Goal: Task Accomplishment & Management: Manage account settings

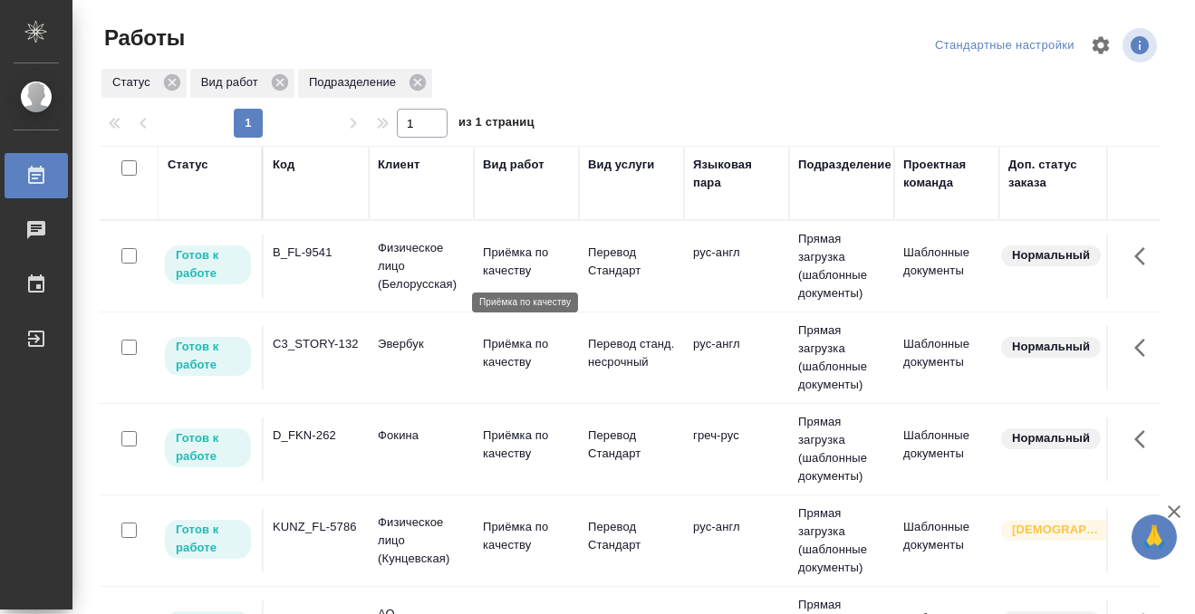
click at [333, 266] on td "B_FL-9541" at bounding box center [316, 266] width 105 height 63
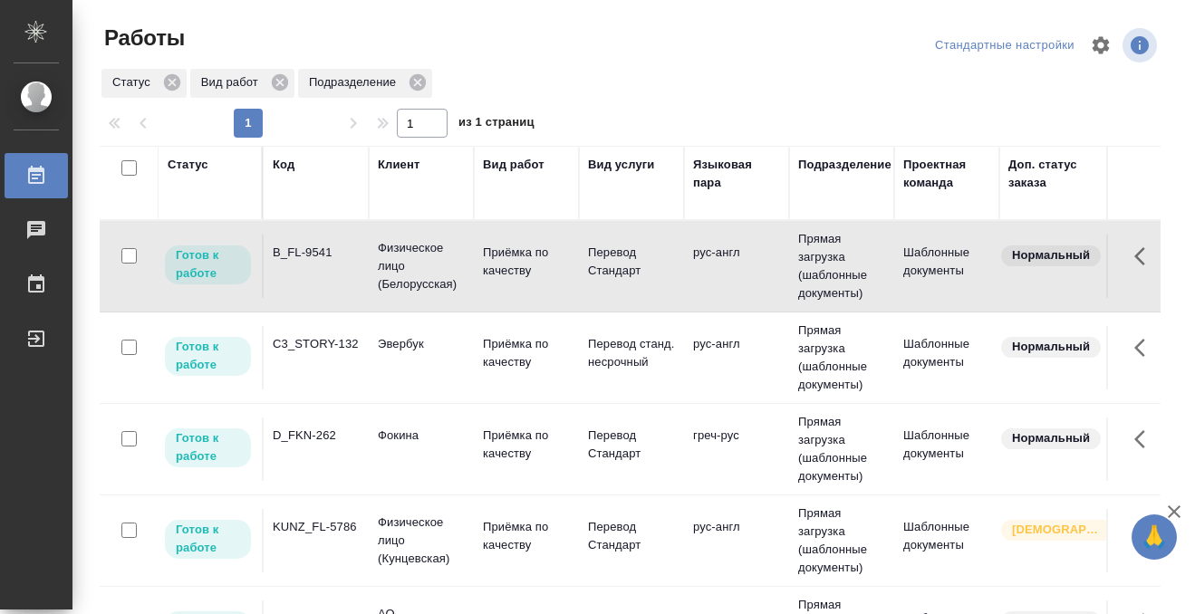
click at [334, 266] on td "B_FL-9541" at bounding box center [316, 266] width 105 height 63
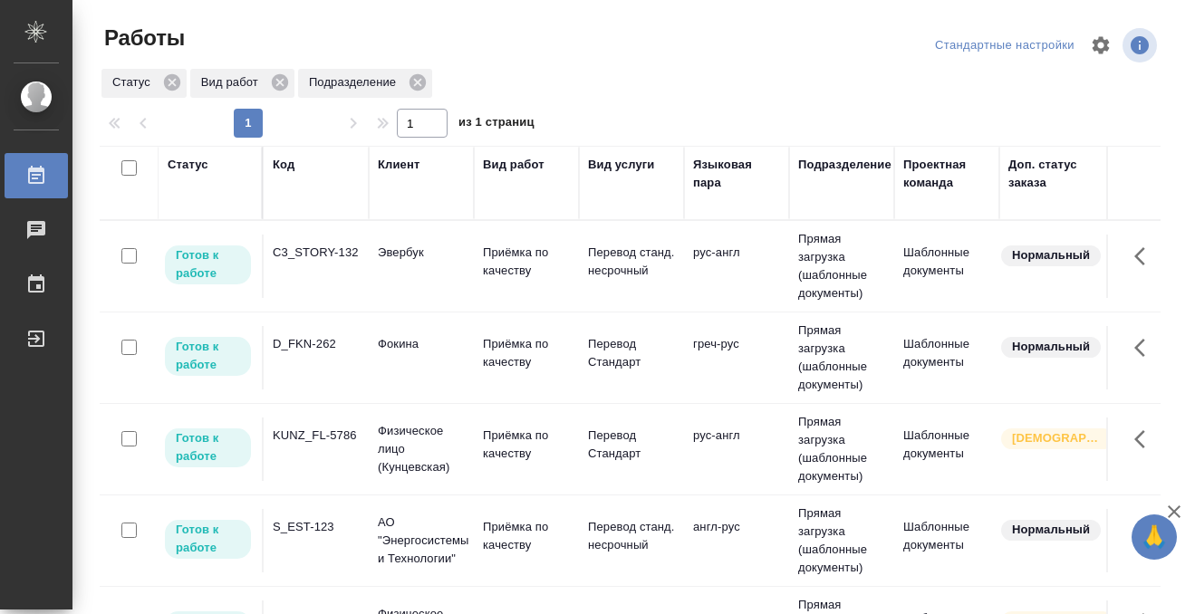
click at [348, 262] on div "D_FKN-262" at bounding box center [316, 253] width 87 height 18
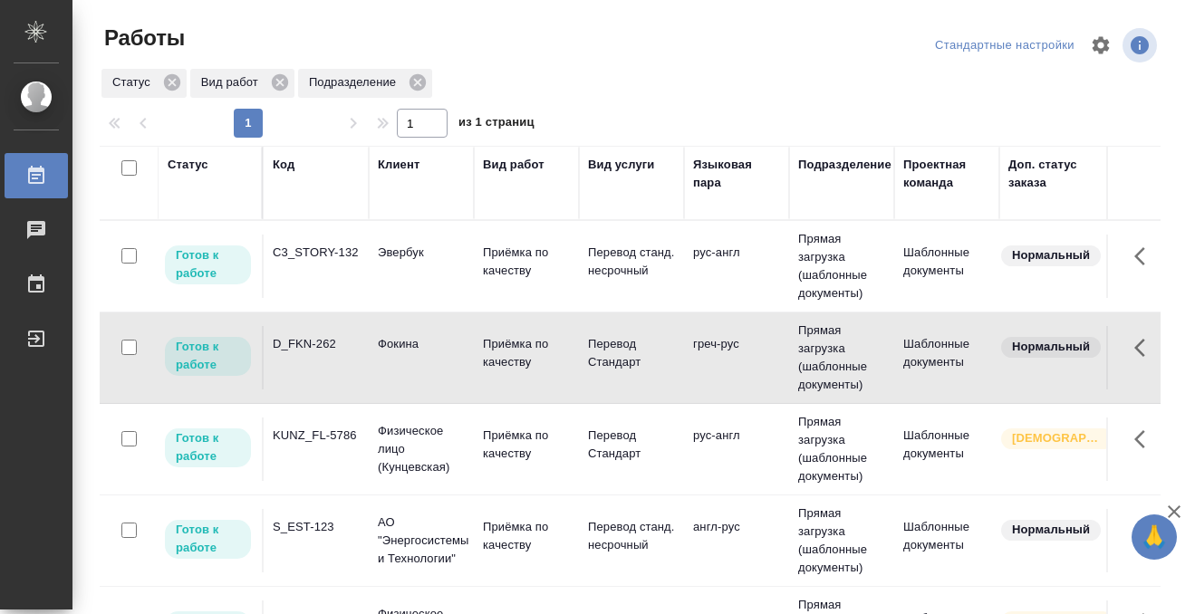
click at [346, 262] on div "D_FKN-262" at bounding box center [316, 253] width 87 height 18
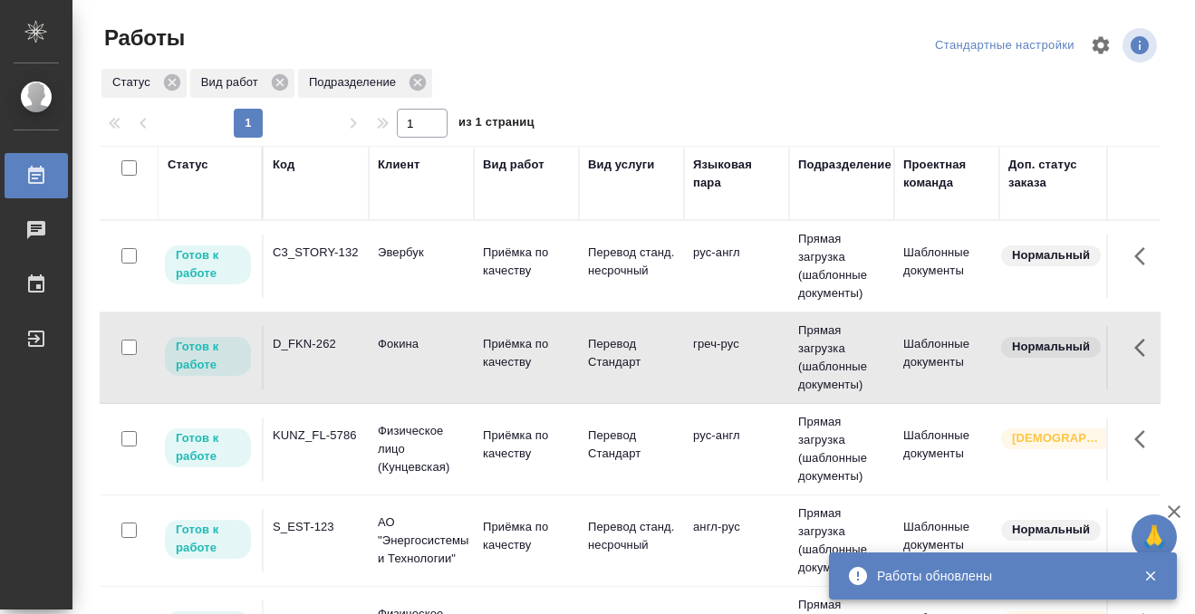
click at [345, 262] on td "C3_STORY-132" at bounding box center [316, 266] width 105 height 63
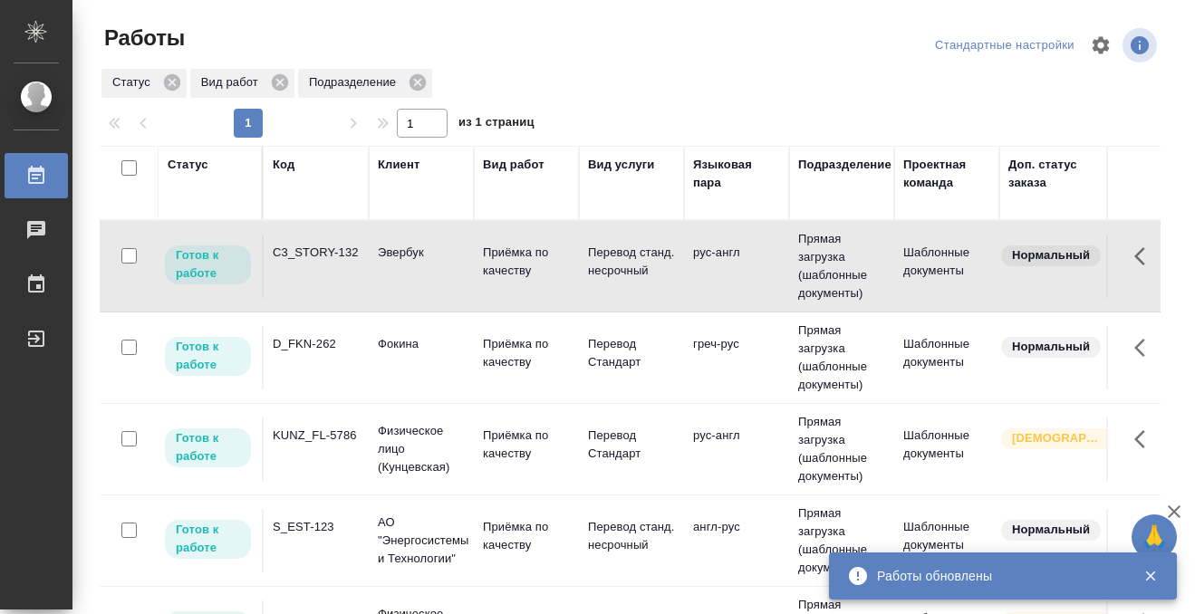
click at [345, 262] on td "C3_STORY-132" at bounding box center [316, 266] width 105 height 63
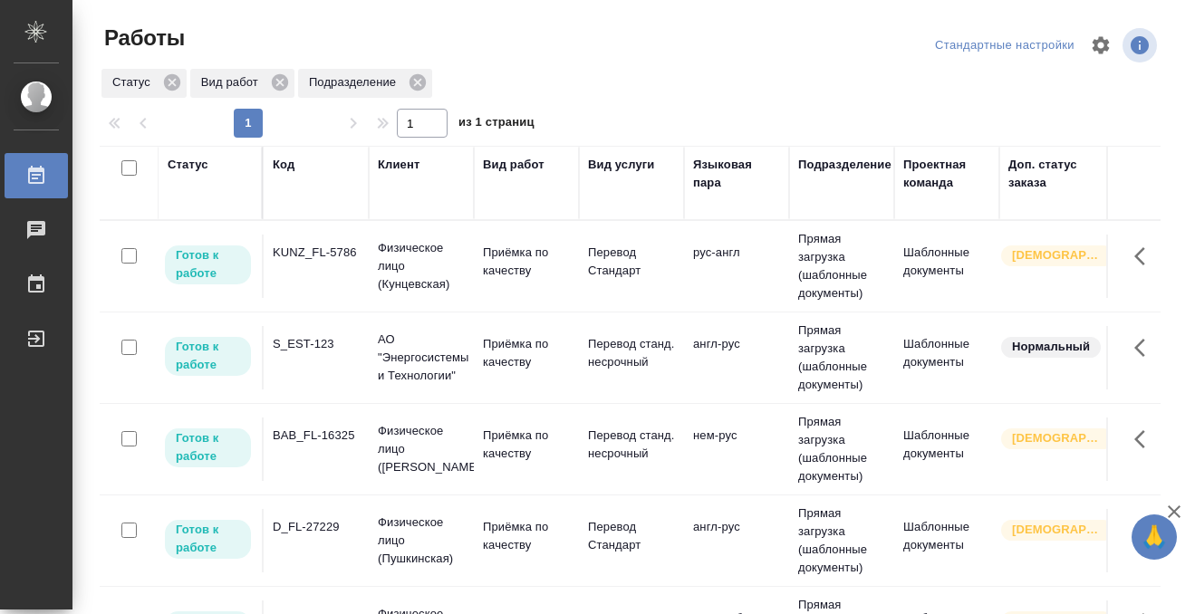
click at [316, 279] on td "KUNZ_FL-5786" at bounding box center [316, 266] width 105 height 63
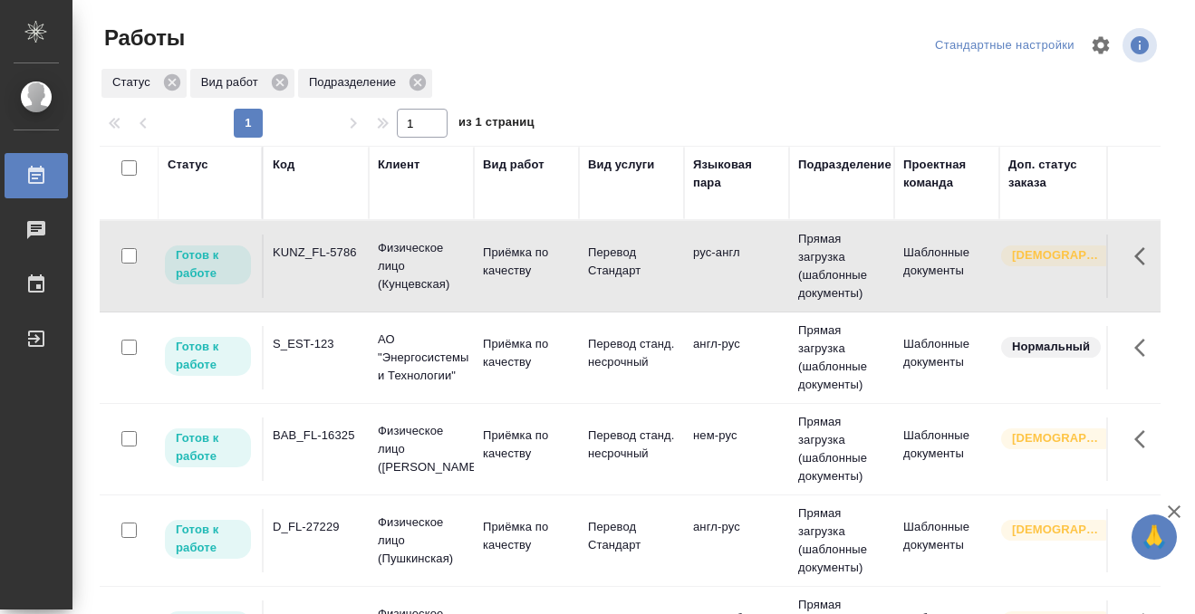
click at [316, 279] on td "KUNZ_FL-5786" at bounding box center [316, 266] width 105 height 63
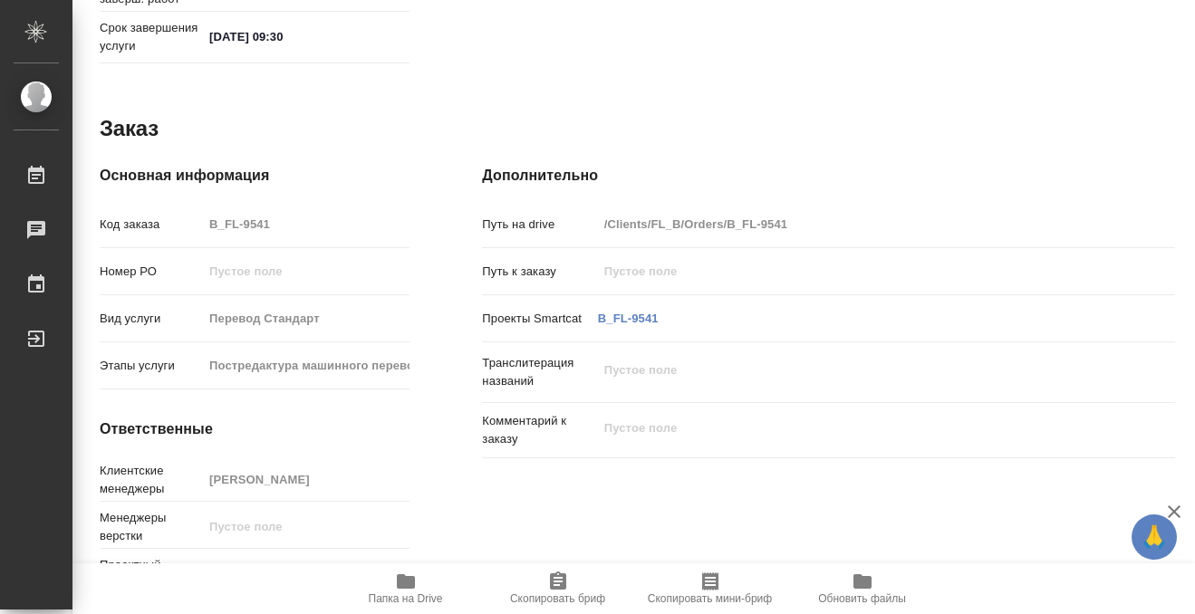
scroll to position [967, 0]
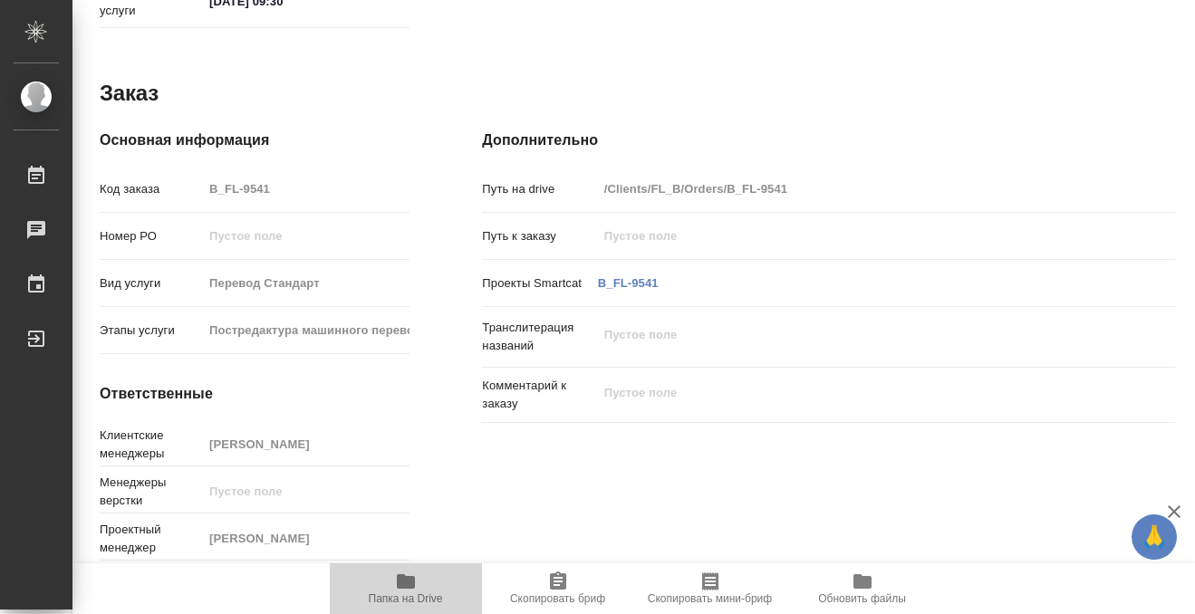
click at [405, 573] on icon "button" at bounding box center [406, 582] width 22 height 22
click at [416, 580] on icon "button" at bounding box center [406, 582] width 22 height 22
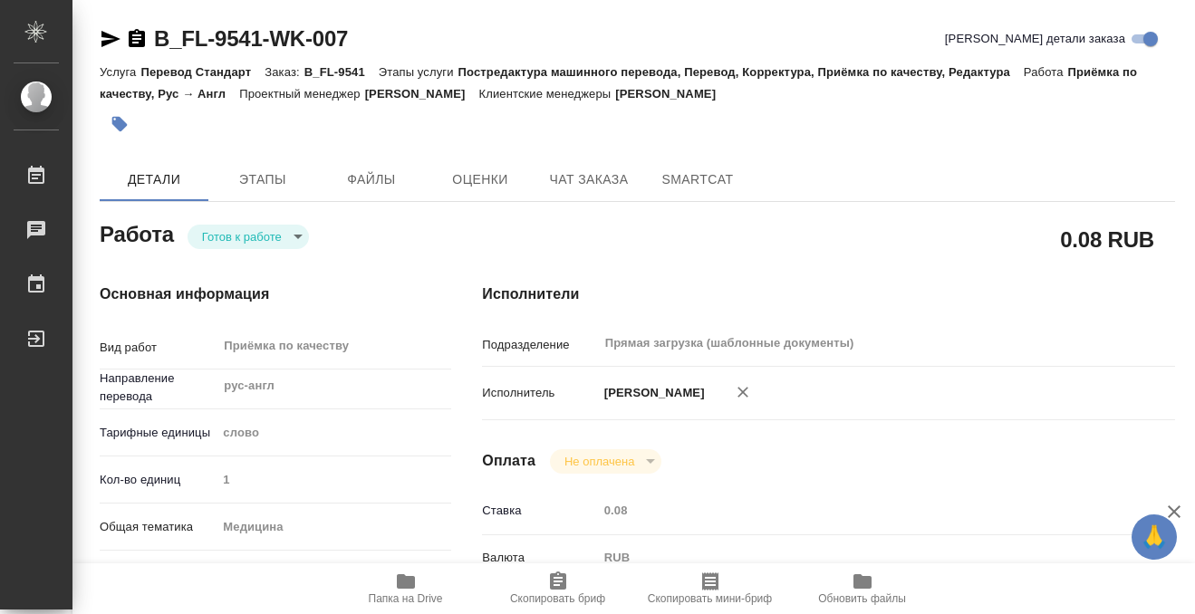
click at [122, 129] on icon "button" at bounding box center [119, 124] width 15 height 15
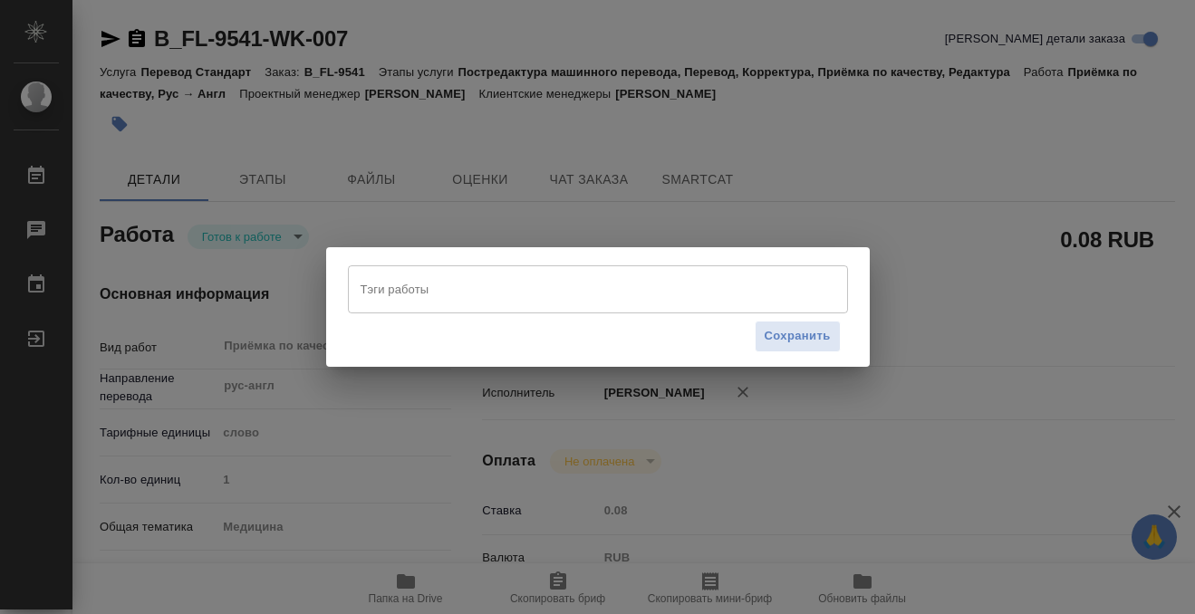
click at [491, 299] on input "Тэги работы" at bounding box center [580, 289] width 449 height 31
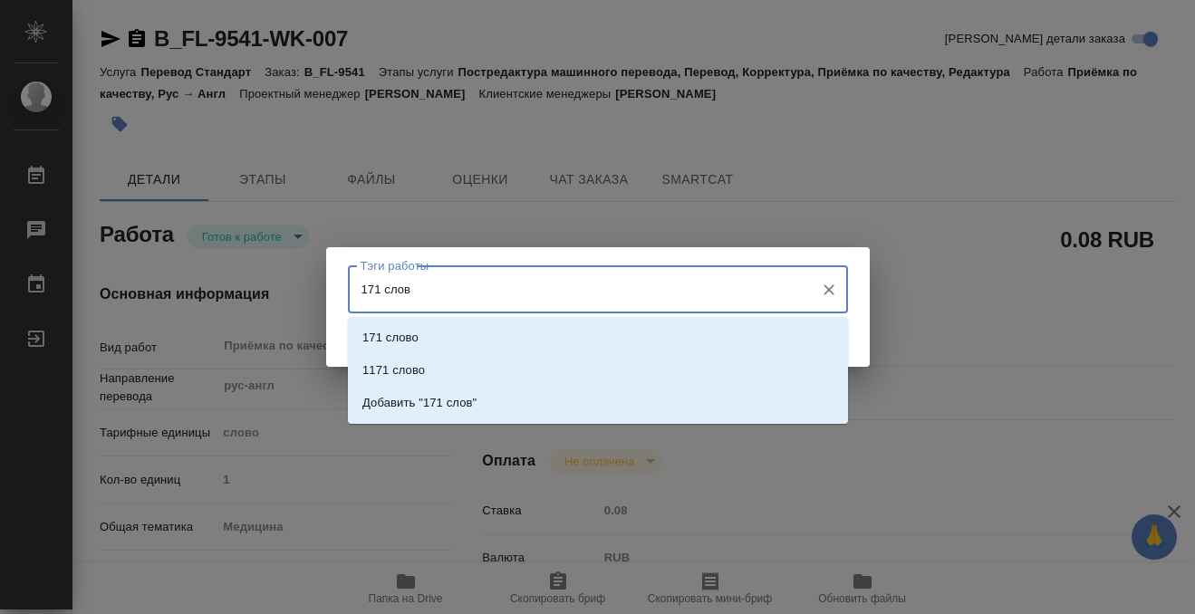
type input "171 слово"
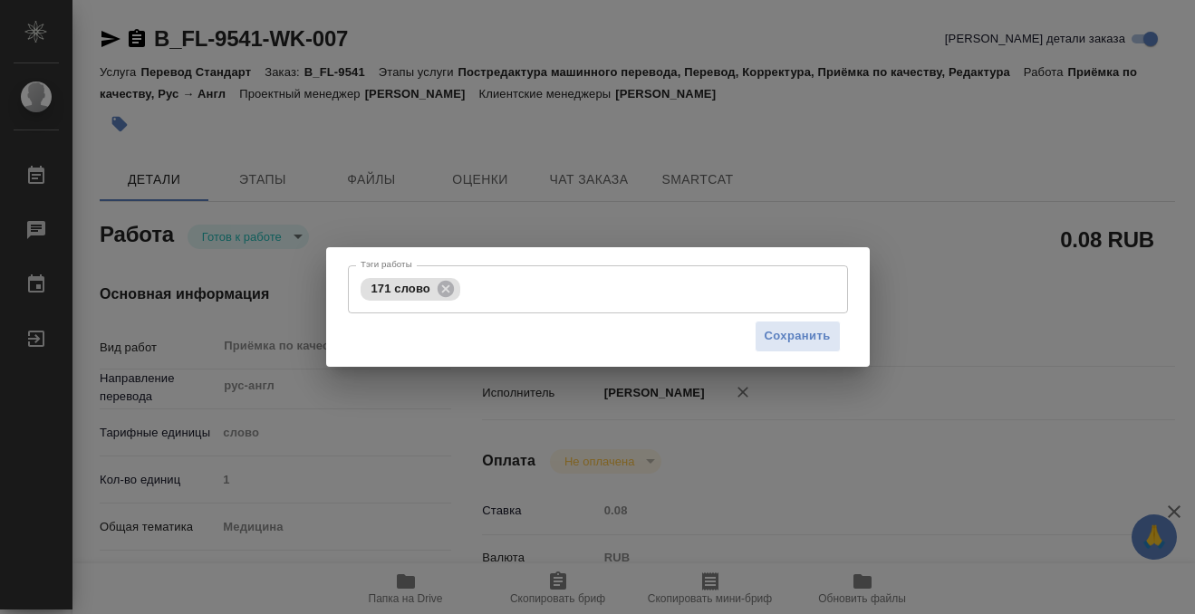
click at [842, 332] on div "Сохранить" at bounding box center [598, 336] width 500 height 46
click at [814, 332] on span "Сохранить" at bounding box center [798, 336] width 66 height 21
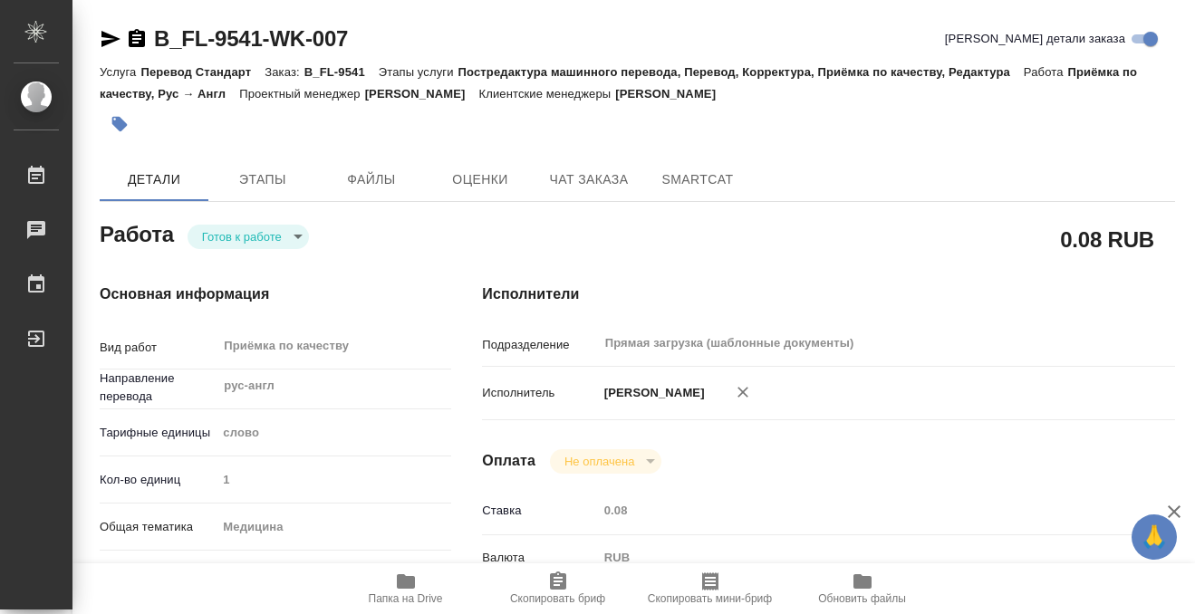
type input "readyForWork"
type input "рус-англ"
type input "5a8b1489cc6b4906c91bfd90"
type input "1"
type input "med"
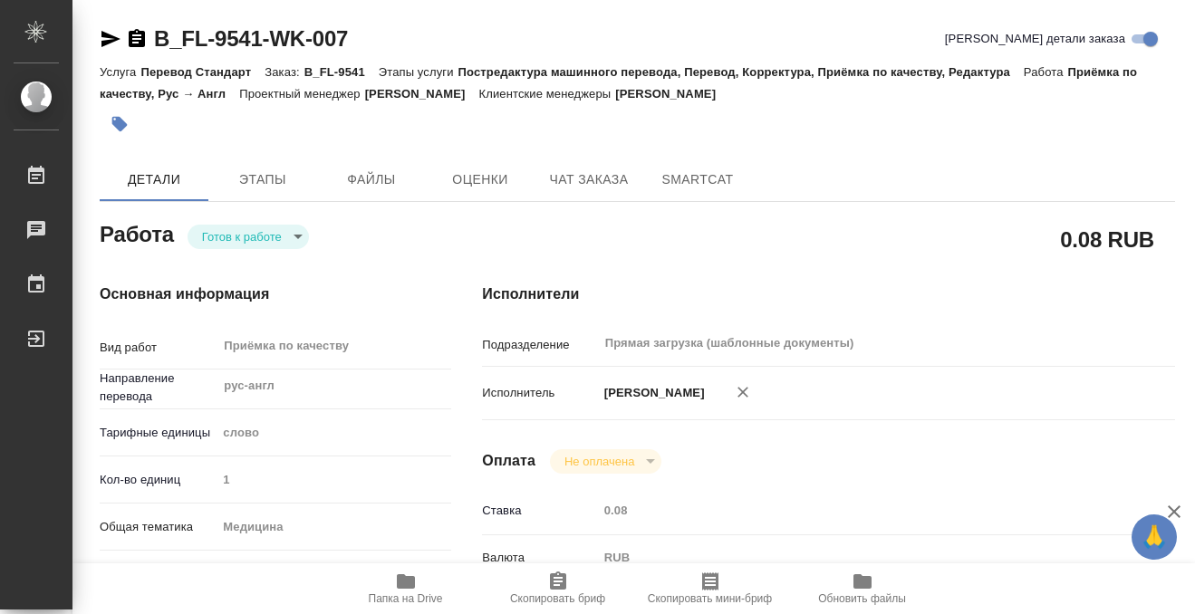
type input "5a8b8b956a9677013d343e74"
checkbox input "true"
type input "14.08.2025 15:39"
type input "15.08.2025 09:30"
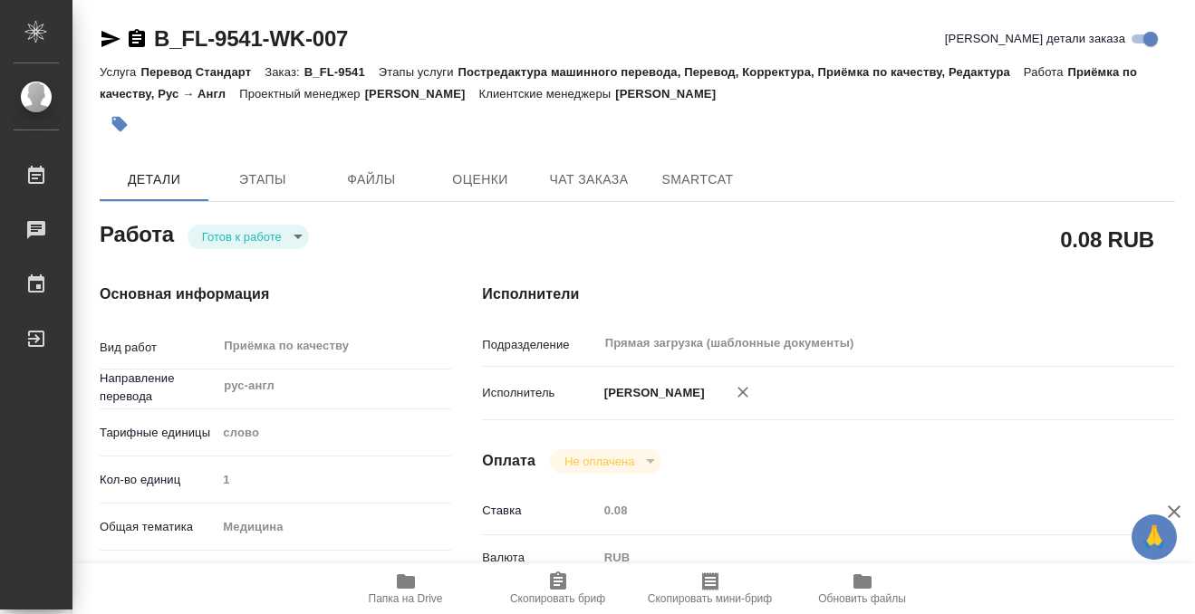
type input "Прямая загрузка (шаблонные документы)"
type input "notPayed"
type input "0.08"
type input "RUB"
type input "[PERSON_NAME]"
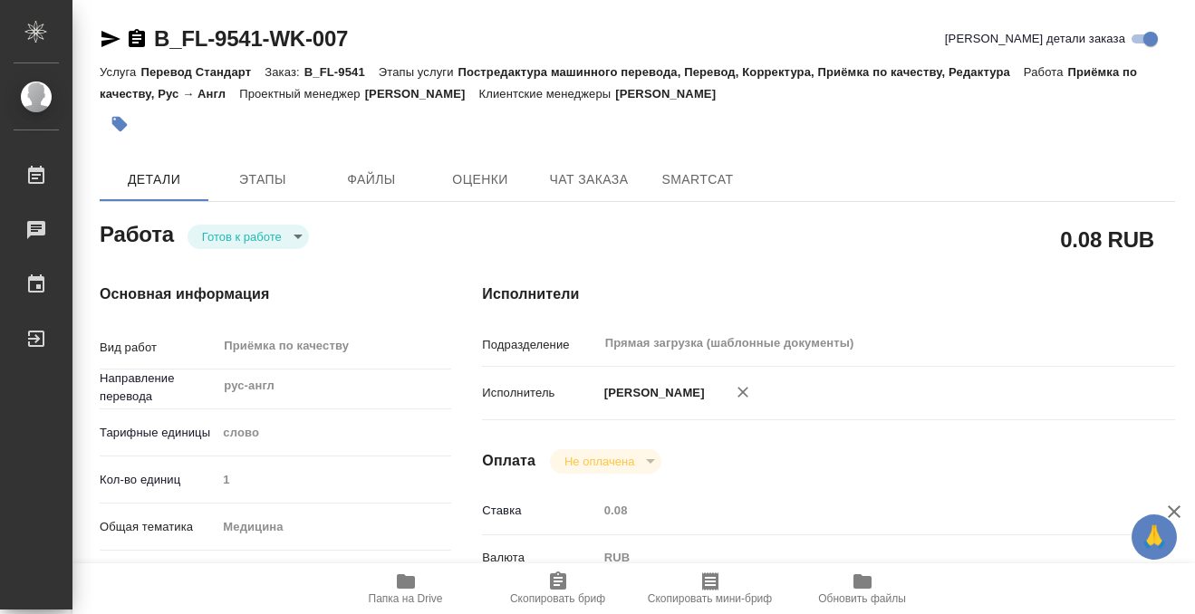
type input "B_FL-9541"
type input "Перевод Стандарт"
type input "Постредактура машинного перевода, Перевод, Корректура, Приёмка по качеству, Ред…"
type input "Богомолова Анастасия"
type input "/Clients/FL_B/Orders/B_FL-9541"
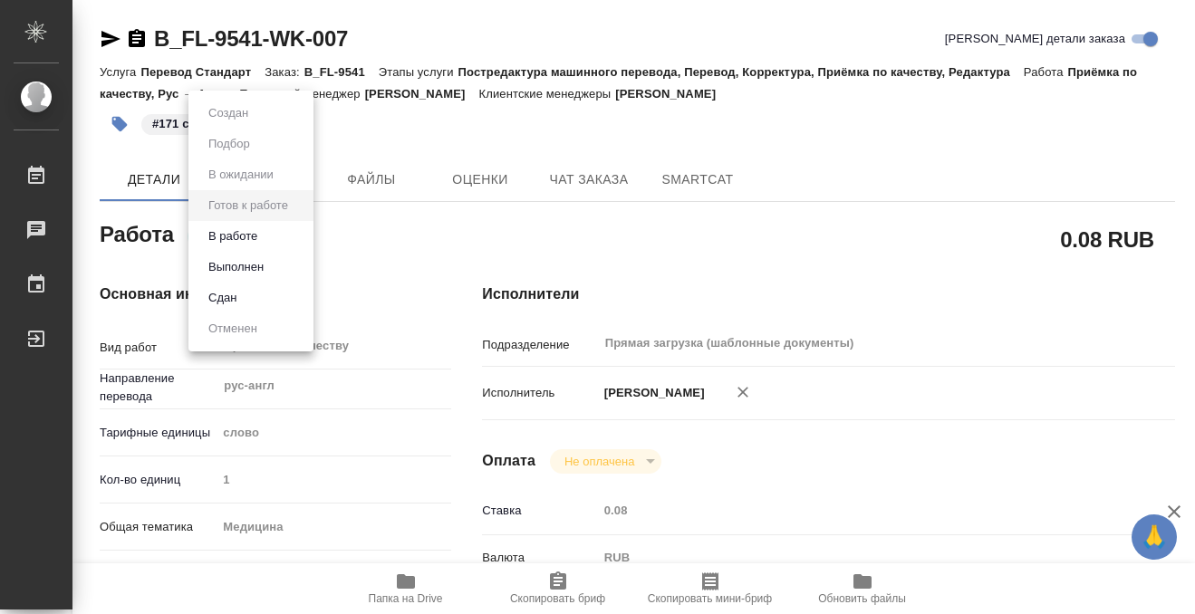
click at [287, 238] on body "🙏 .cls-1 fill:#fff; AWATERA Kobzeva Elizaveta Работы 0 Чаты График Выйти B_FL-9…" at bounding box center [597, 307] width 1195 height 614
click at [284, 267] on li "Выполнен" at bounding box center [250, 267] width 125 height 31
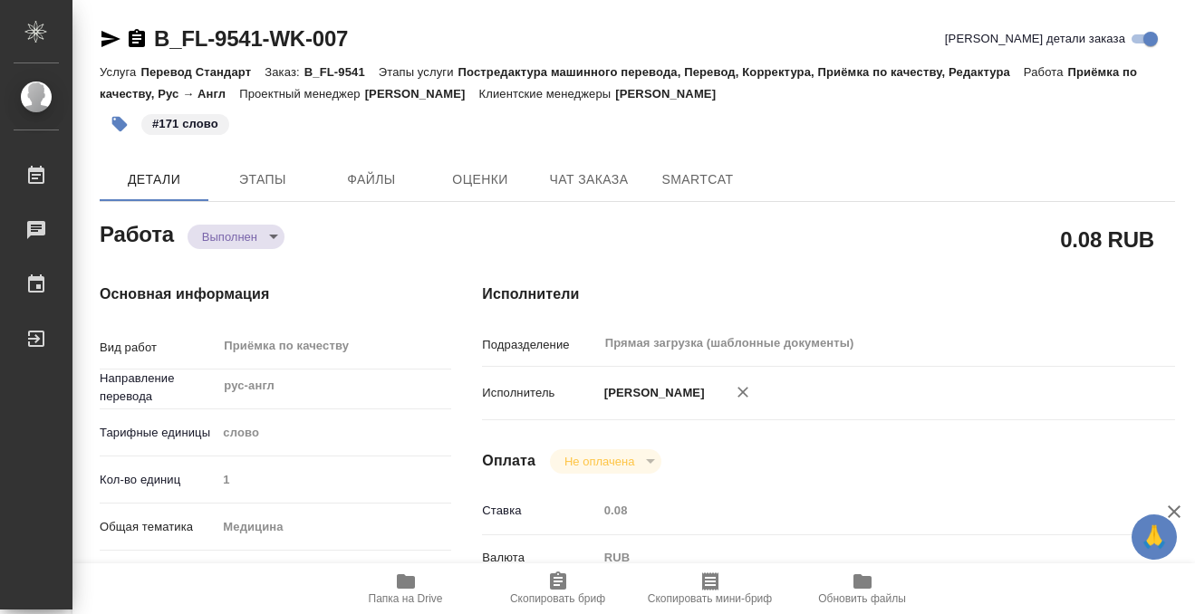
type textarea "x"
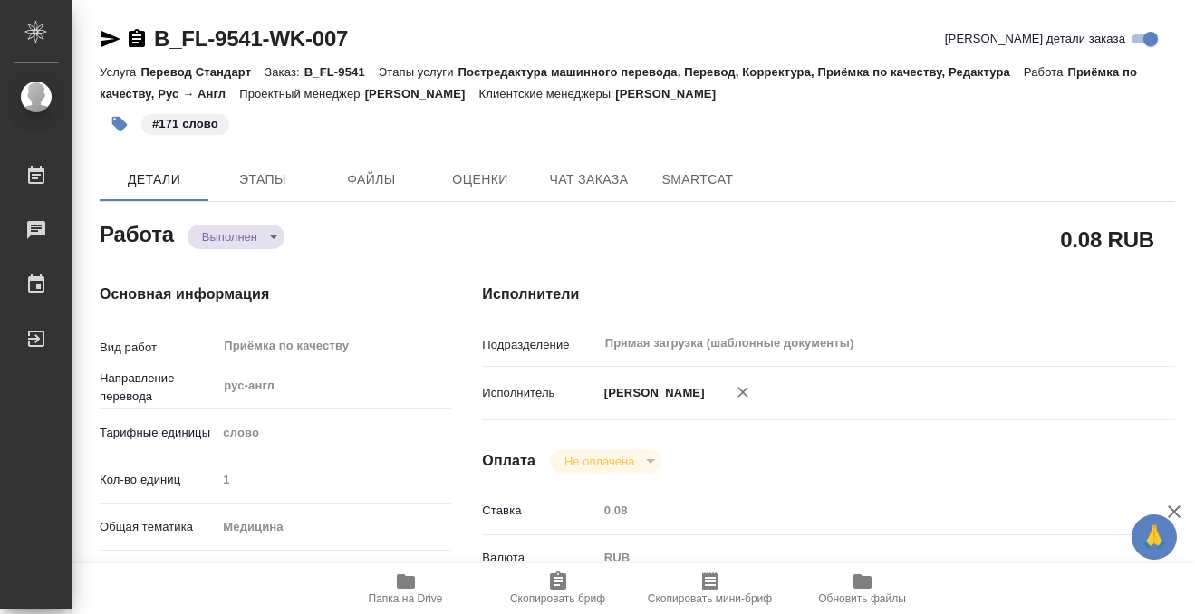
type textarea "x"
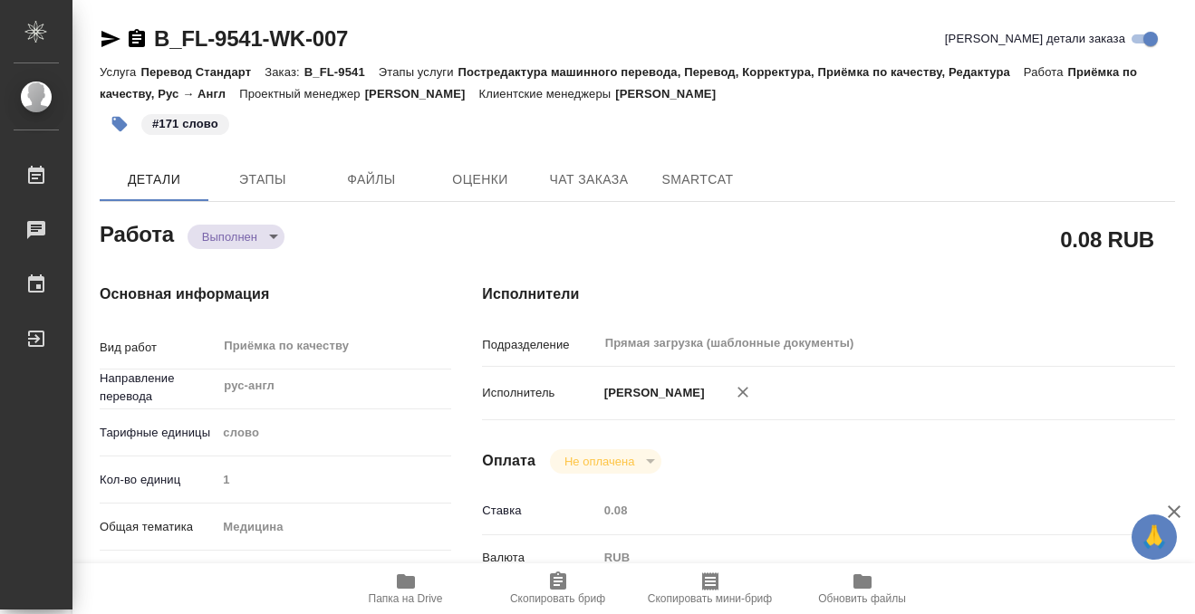
type textarea "x"
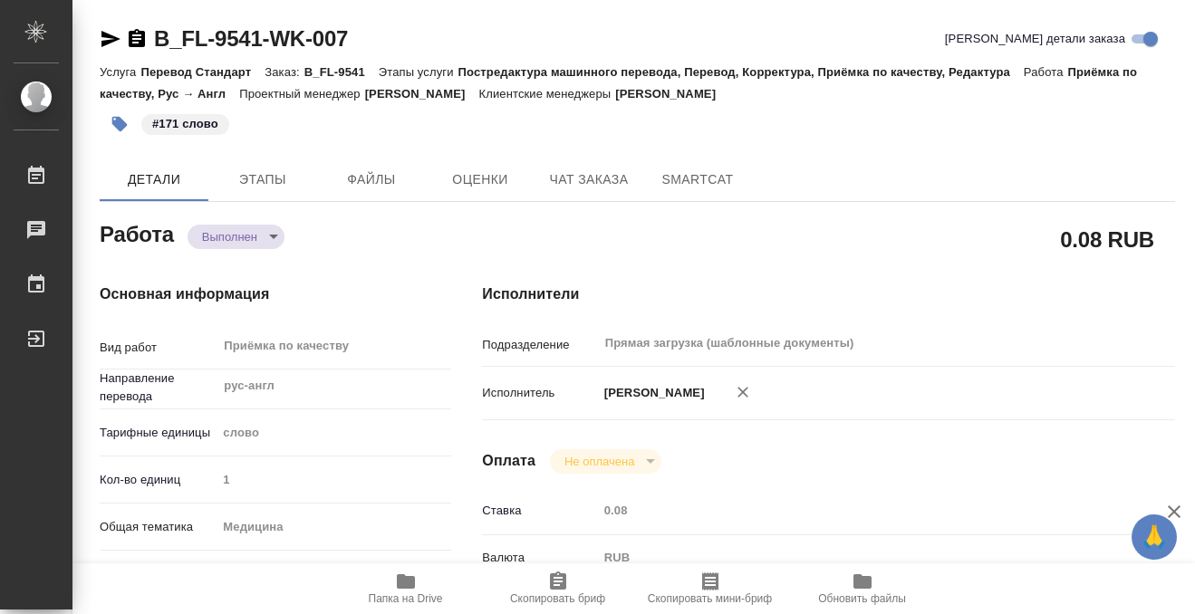
click at [139, 40] on icon "button" at bounding box center [137, 38] width 16 height 18
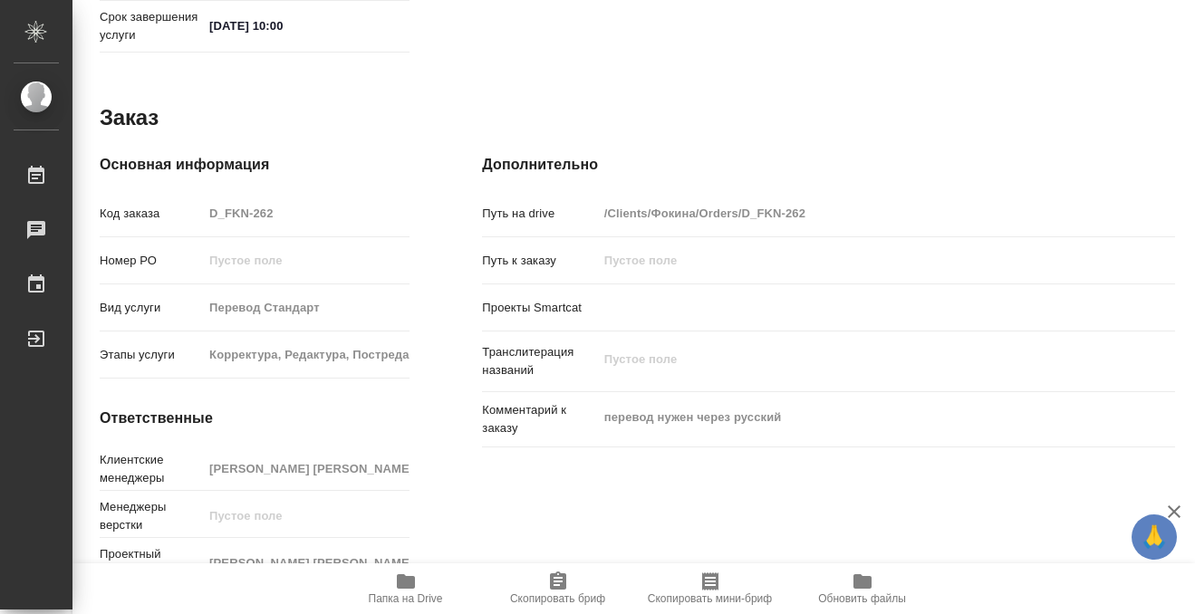
scroll to position [967, 0]
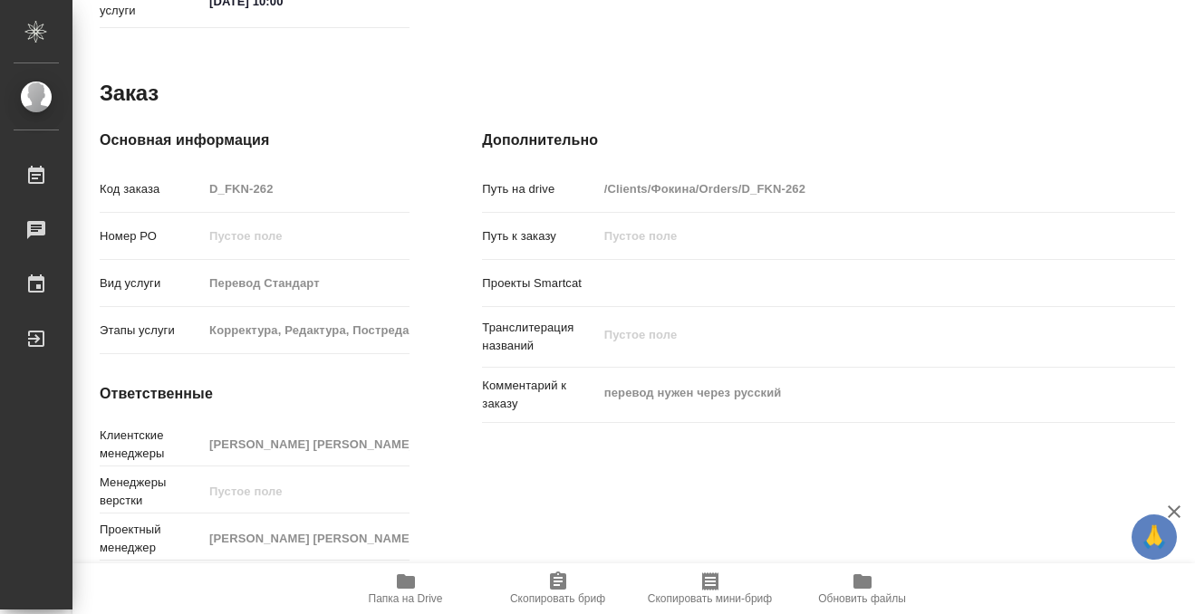
click at [415, 583] on icon "button" at bounding box center [406, 582] width 22 height 22
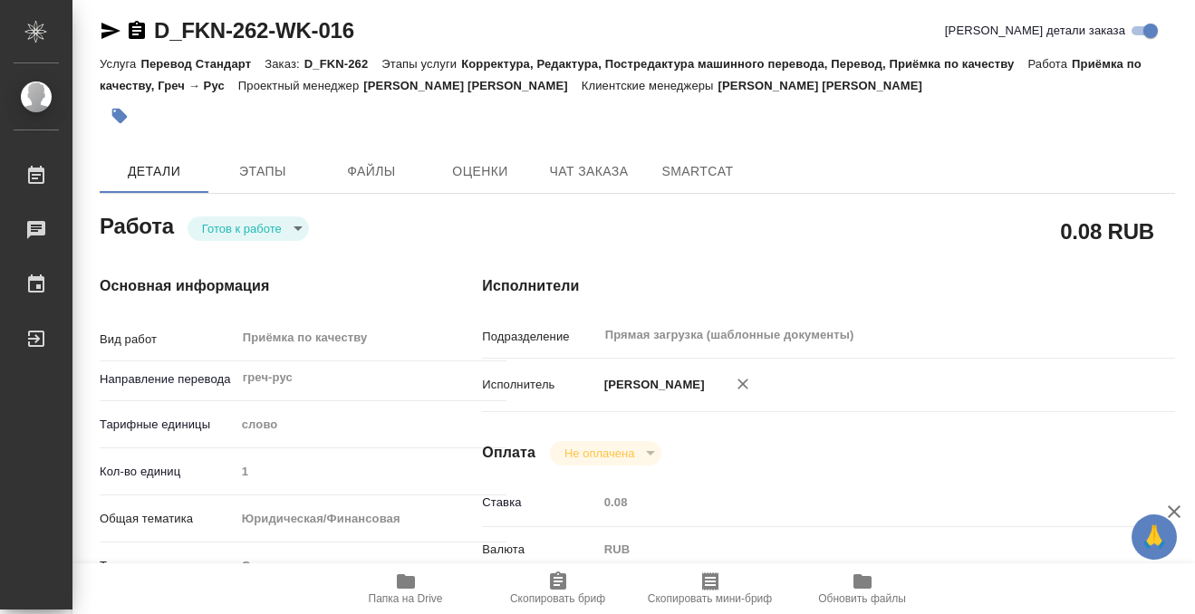
scroll to position [0, 0]
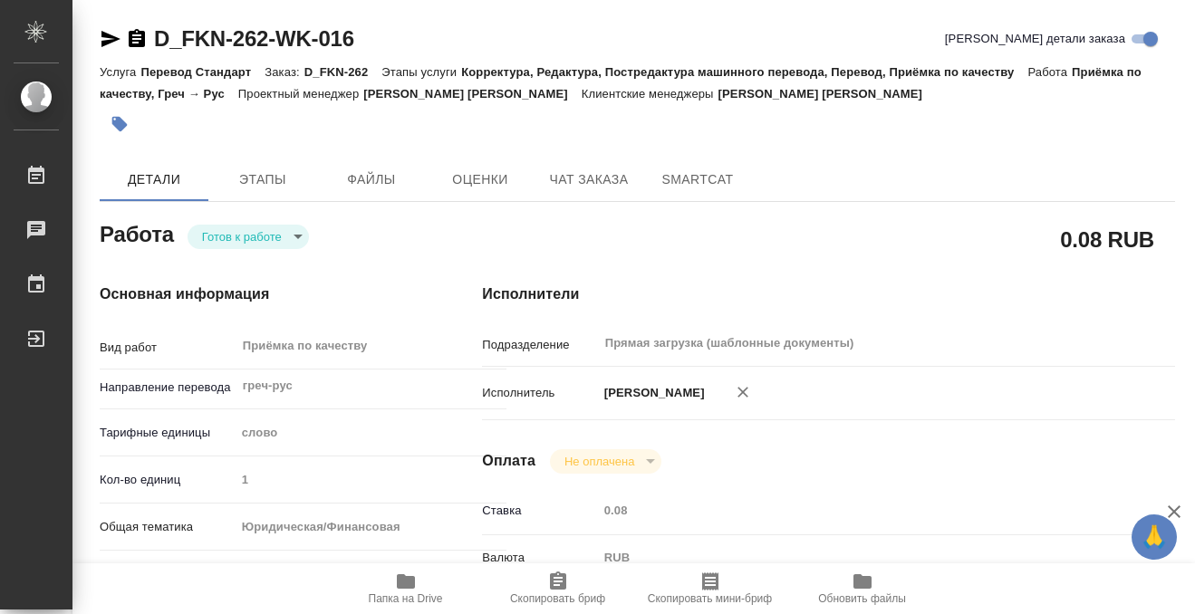
click at [130, 120] on button "button" at bounding box center [120, 124] width 40 height 40
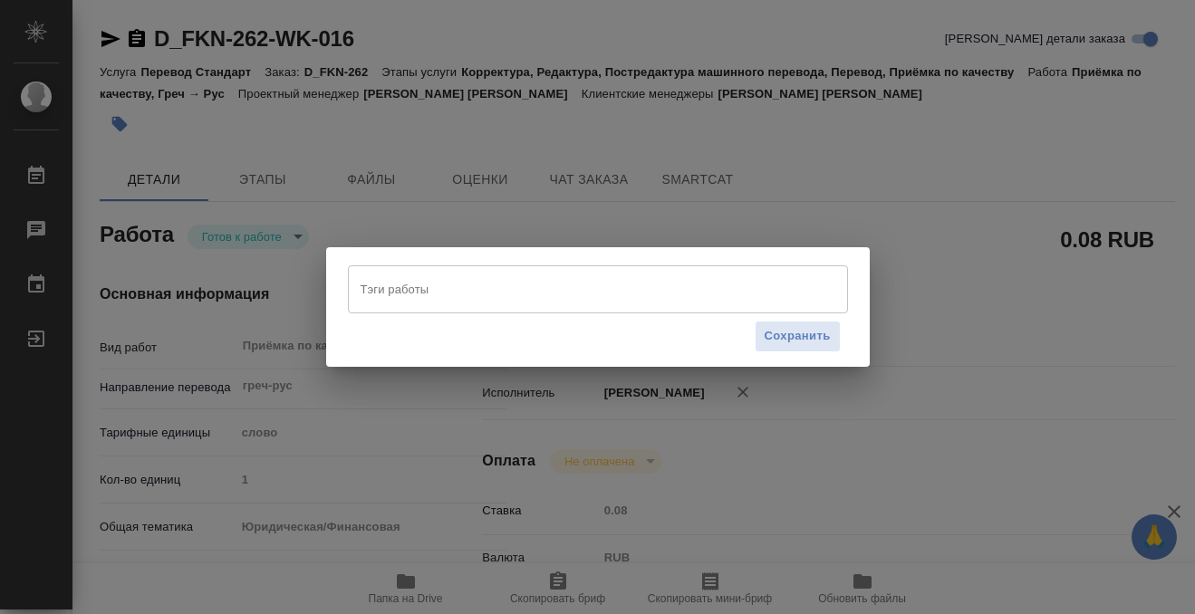
click at [426, 306] on div "Тэги работы" at bounding box center [598, 288] width 500 height 47
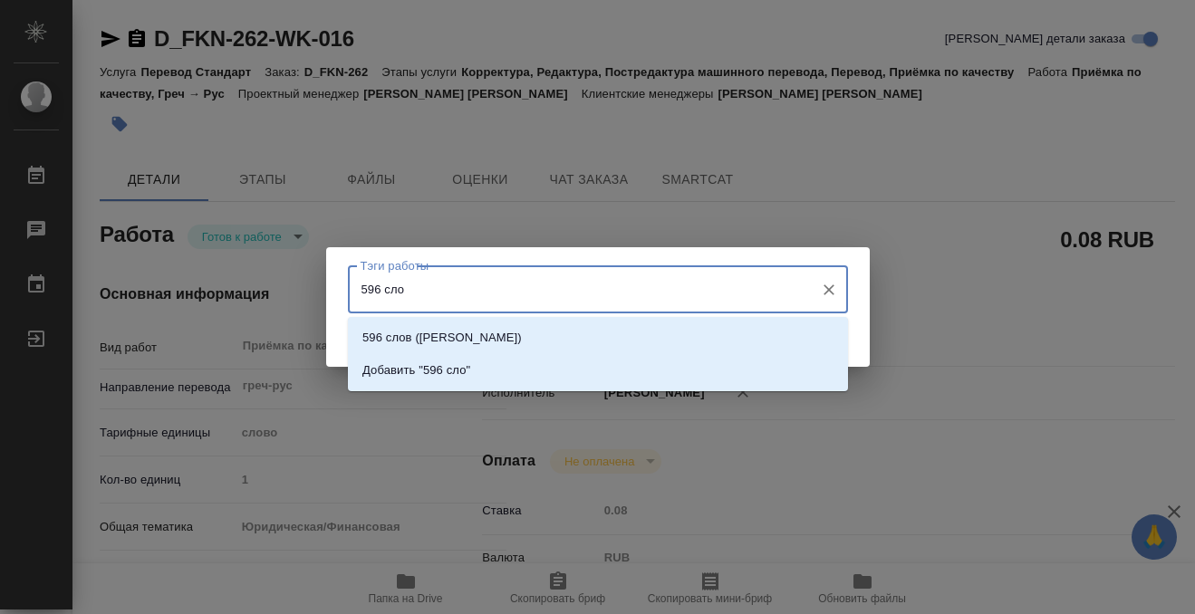
type input "596 слов"
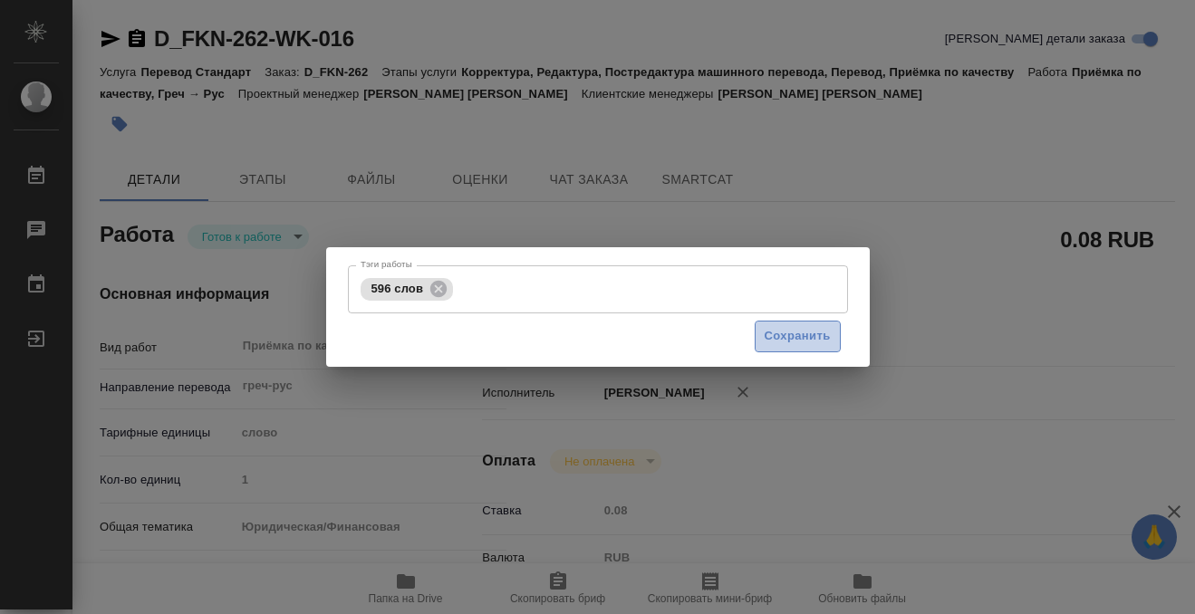
click at [794, 349] on button "Сохранить" at bounding box center [798, 337] width 86 height 32
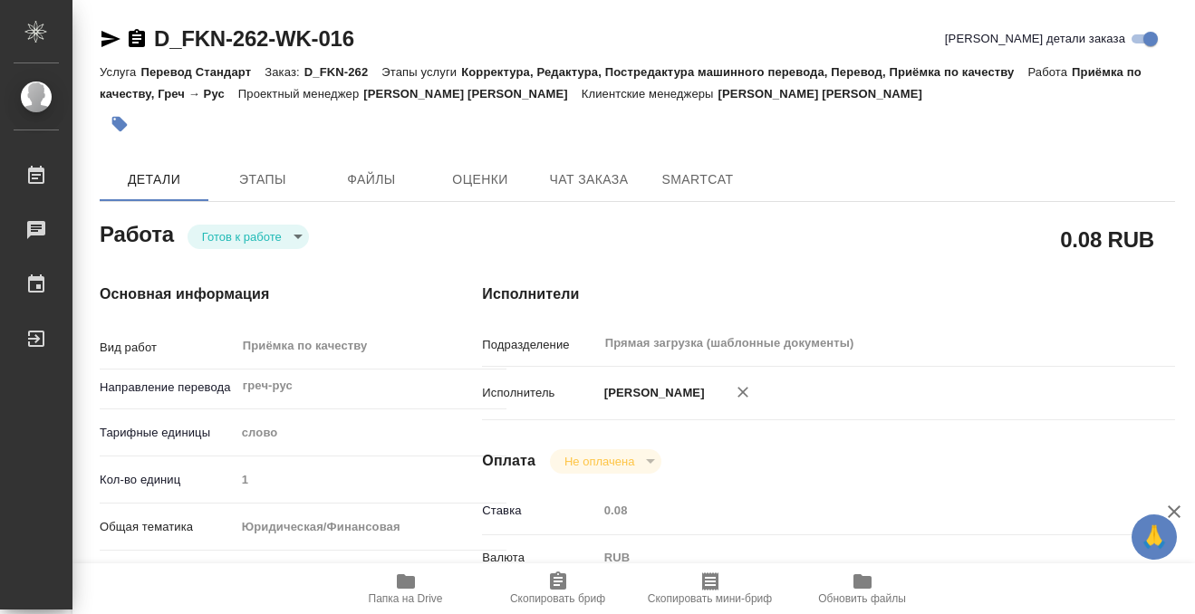
type input "readyForWork"
type input "греч-рус"
type input "5a8b1489cc6b4906c91bfd90"
type input "1"
type input "yr-fn"
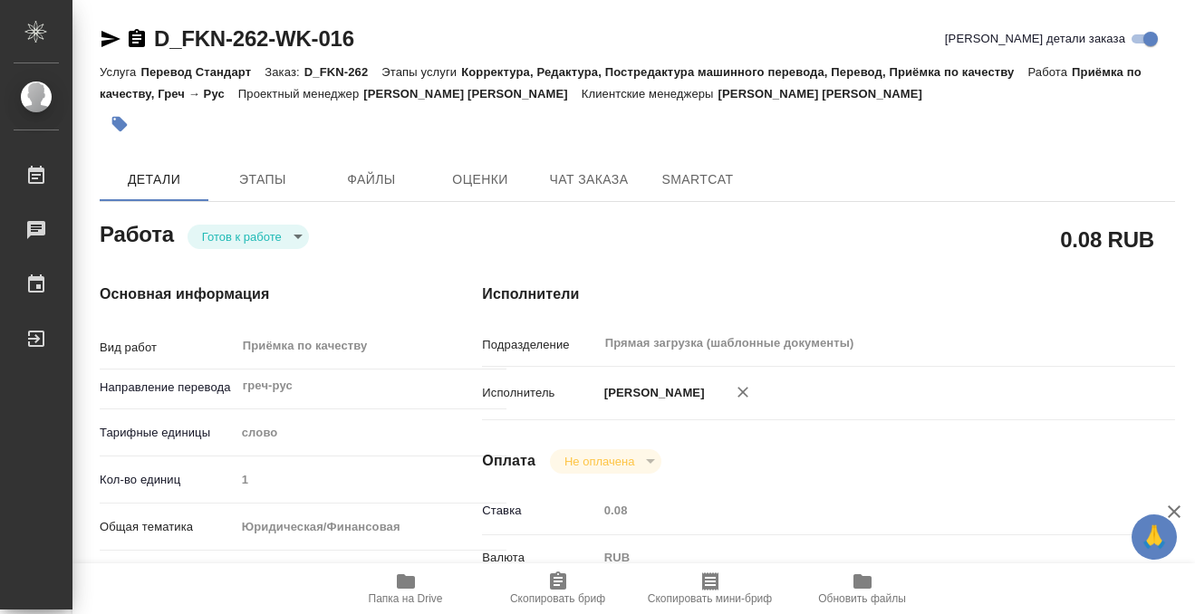
type input "5f647205b73bc97568ca66c0"
checkbox input "true"
type input "14.08.2025 16:06"
type input "15.08.2025 10:00"
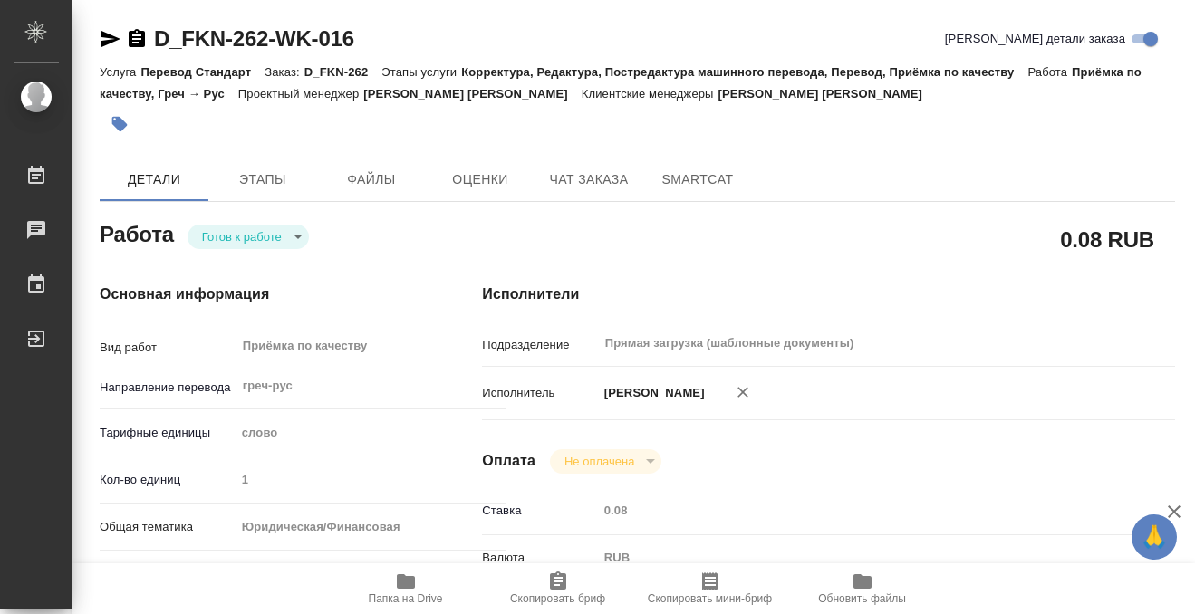
type input "Прямая загрузка (шаблонные документы)"
type input "notPayed"
type input "0.08"
type input "RUB"
type input "[PERSON_NAME]"
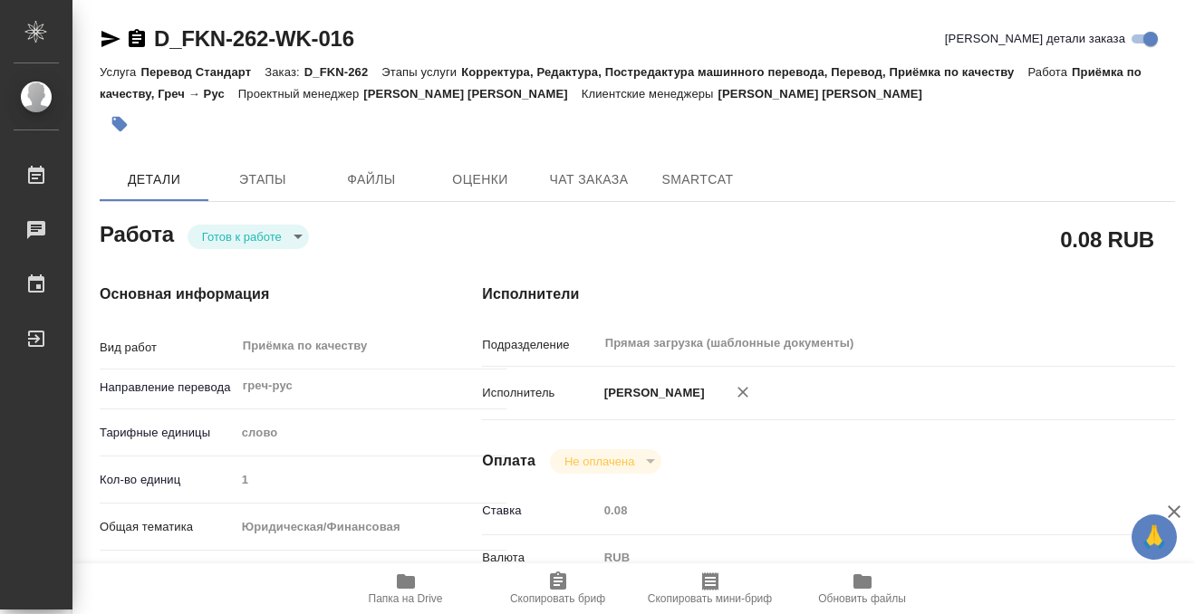
type input "D_FKN-262"
type input "Перевод Стандарт"
type input "Корректура, Редактура, Постредактура машинного перевода, Перевод, Приёмка по ка…"
type input "Булахова Елена"
type input "/Clients/Фокина/Orders/D_FKN-262"
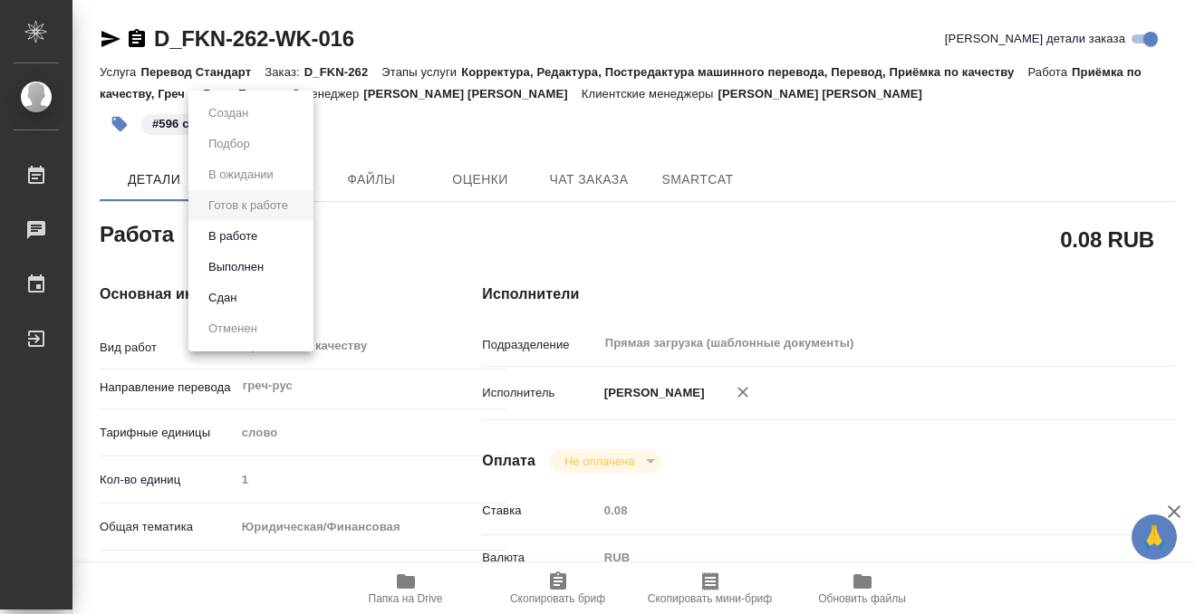
click at [285, 236] on body "🙏 .cls-1 fill:#fff; AWATERA Kobzeva Elizaveta Работы 0 Чаты График Выйти D_FKN-…" at bounding box center [597, 307] width 1195 height 614
click at [254, 123] on button "Выполнен" at bounding box center [228, 113] width 51 height 20
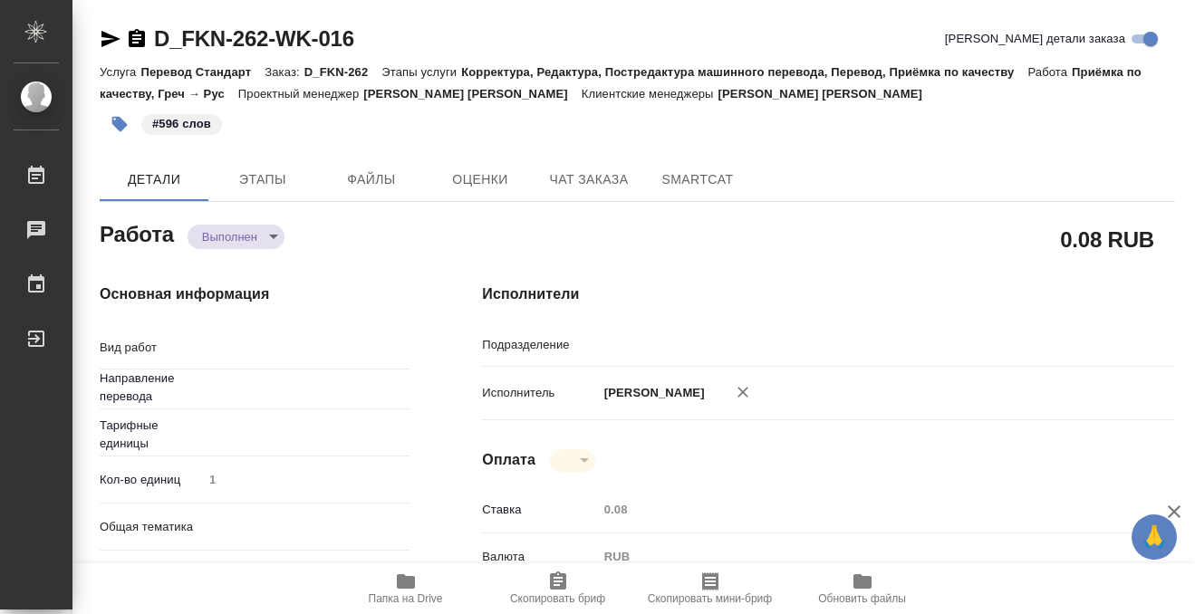
type textarea "Приёмка по качеству"
type textarea "x"
type input "греч-рус"
type input "Прямая загрузка (шаблонные документы)"
type textarea "x"
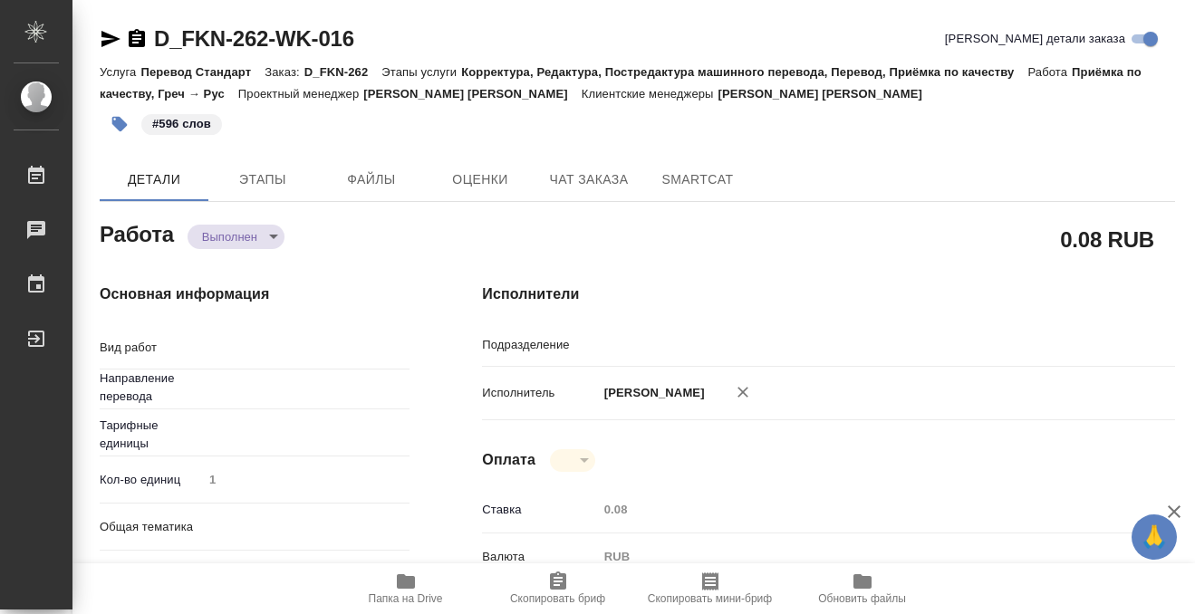
type textarea "x"
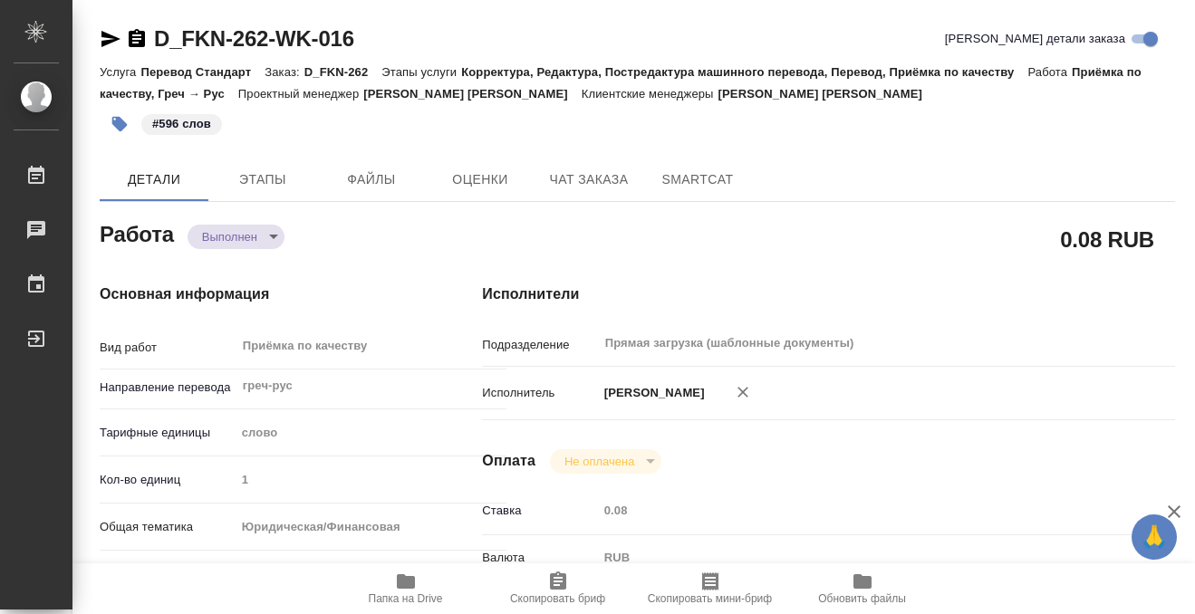
type textarea "x"
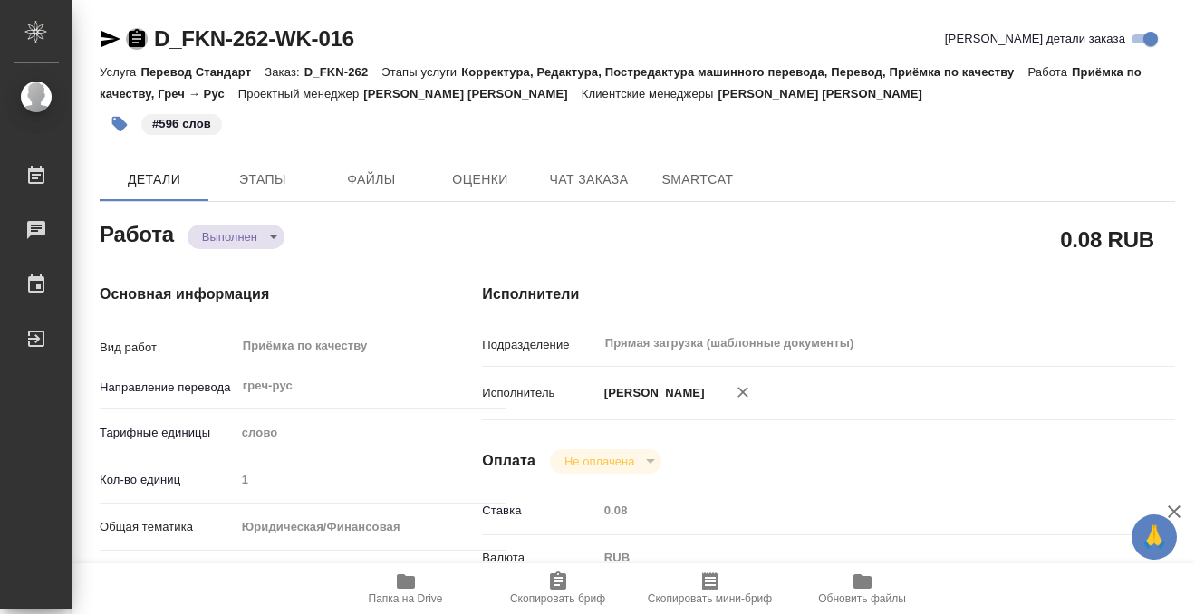
click at [132, 43] on icon "button" at bounding box center [137, 39] width 22 height 22
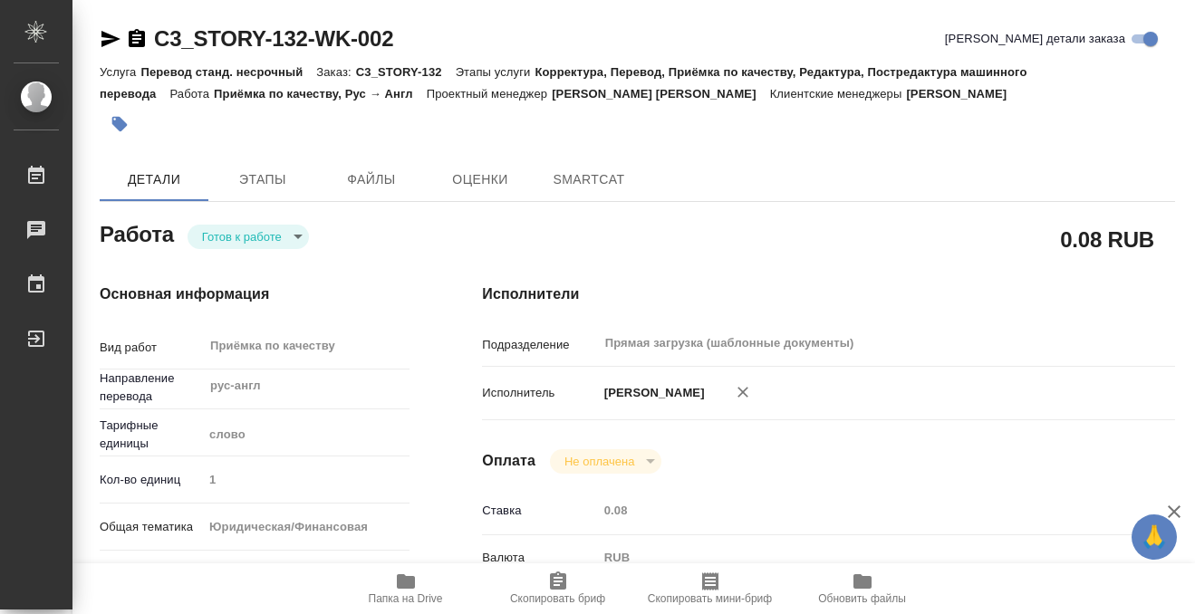
type textarea "x"
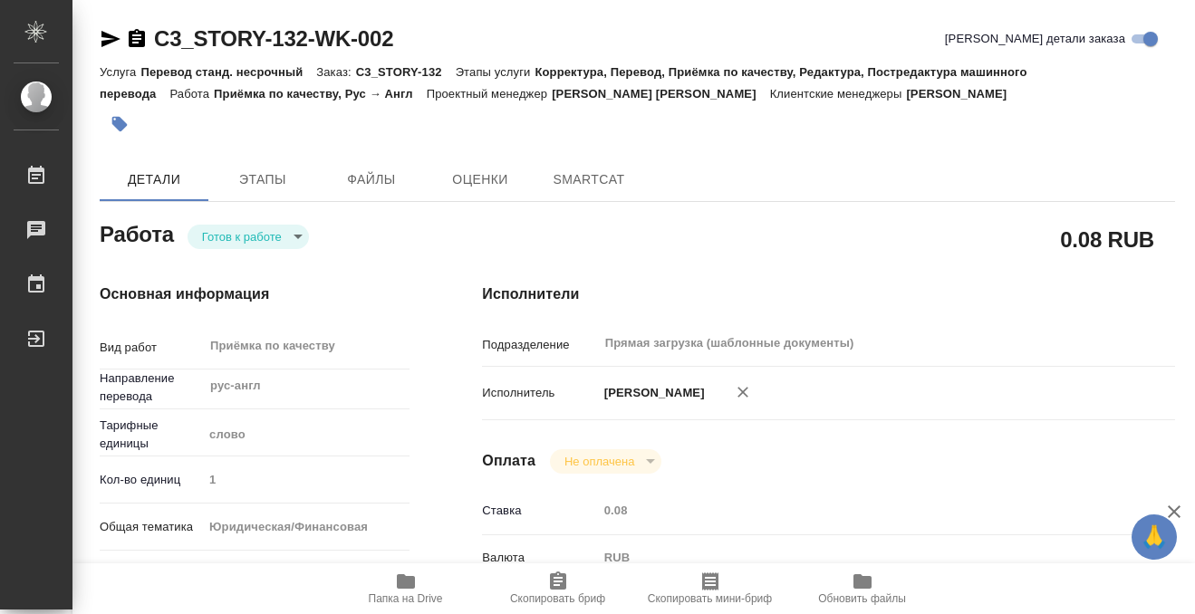
type textarea "x"
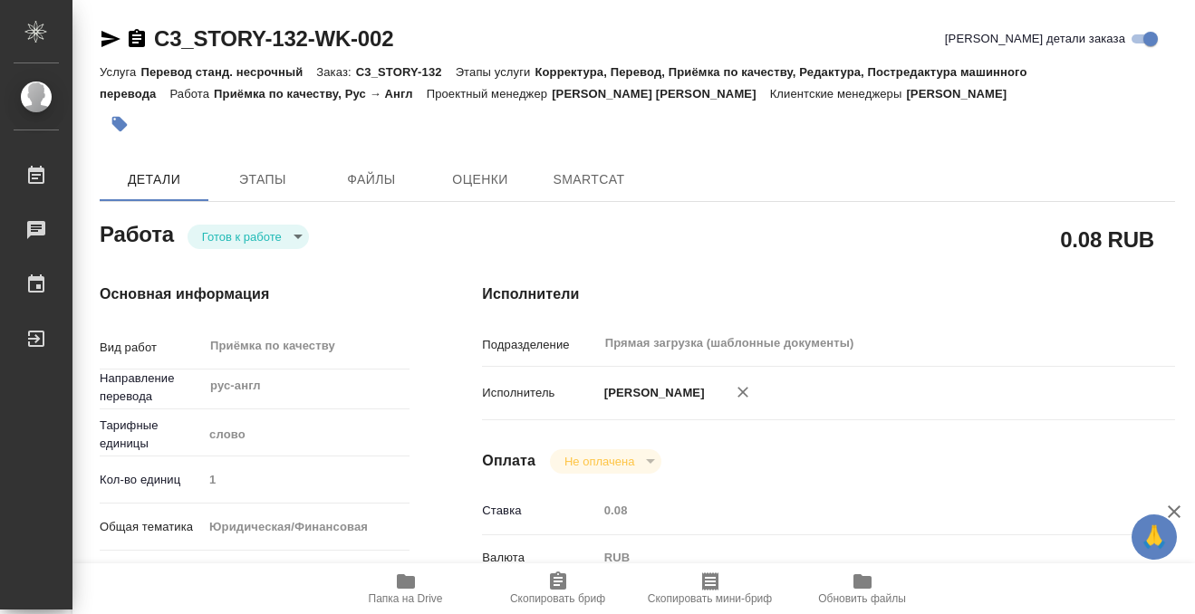
type textarea "x"
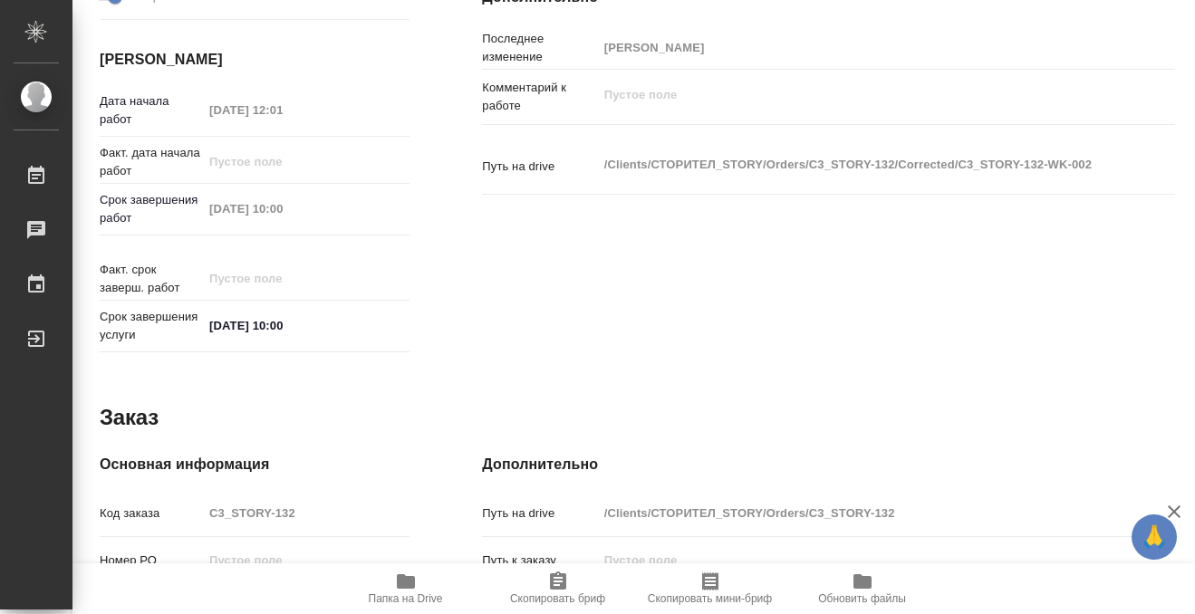
type textarea "x"
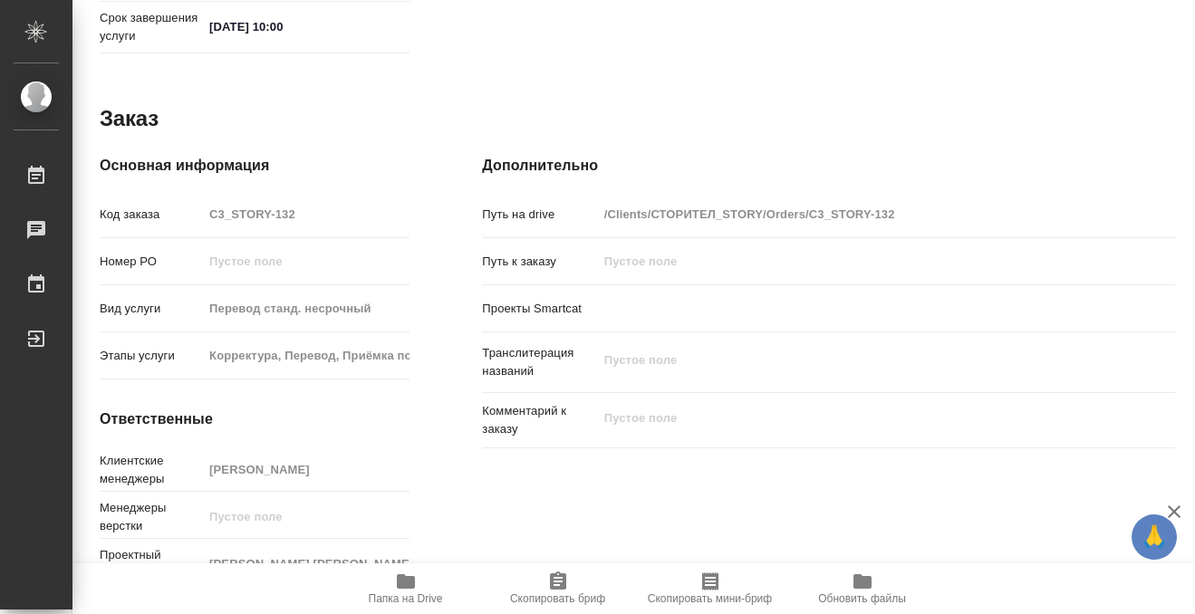
scroll to position [967, 0]
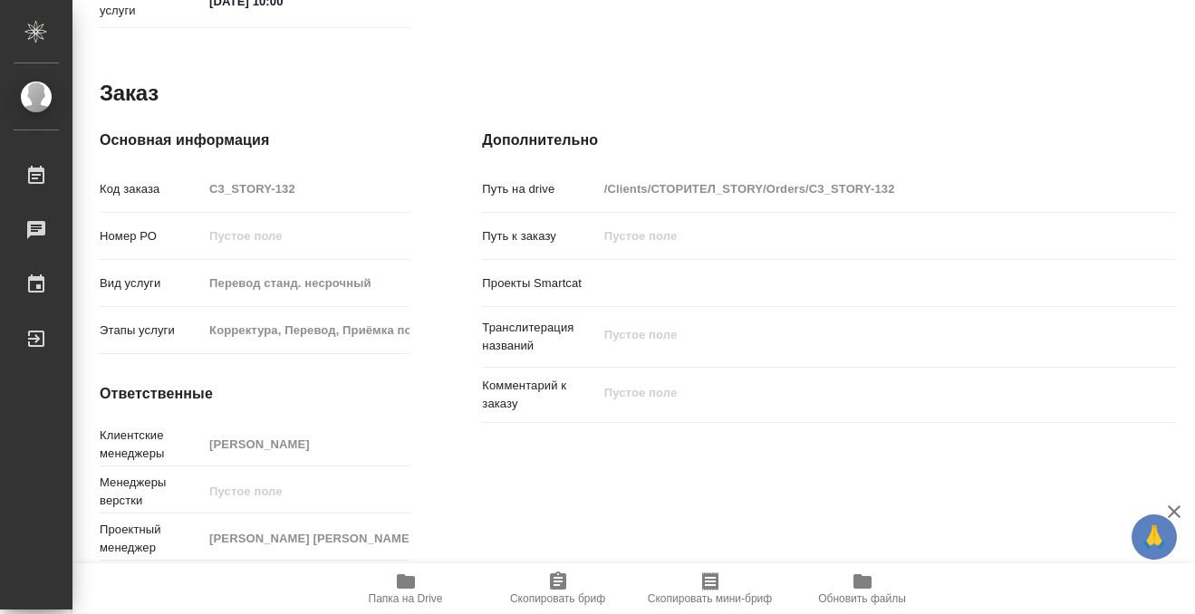
type textarea "x"
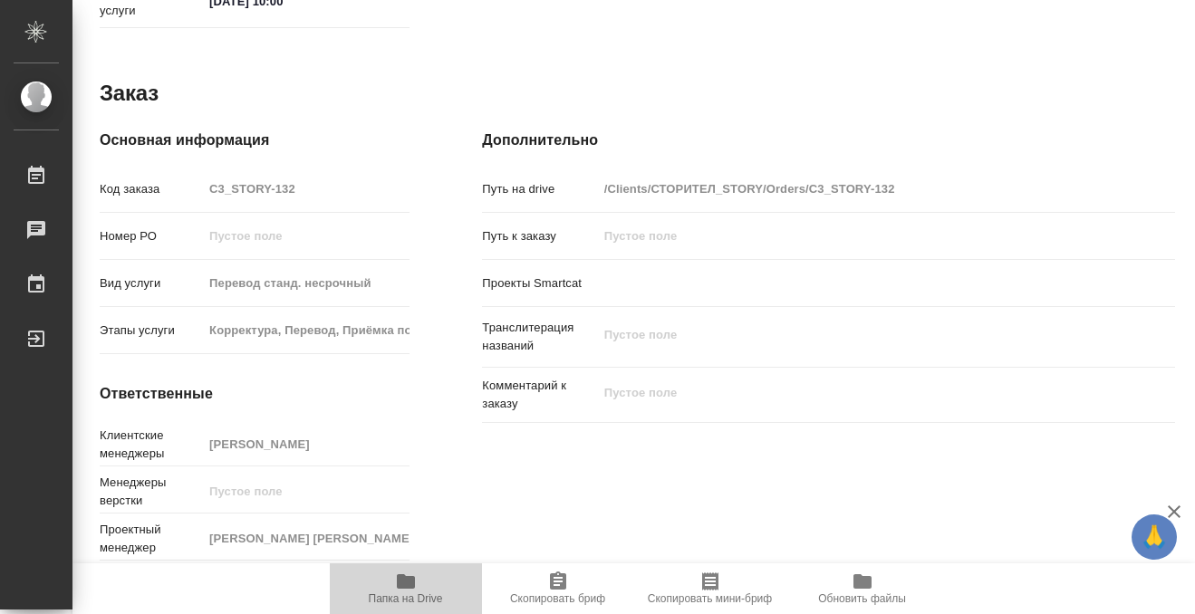
click at [415, 568] on button "Папка на Drive" at bounding box center [406, 588] width 152 height 51
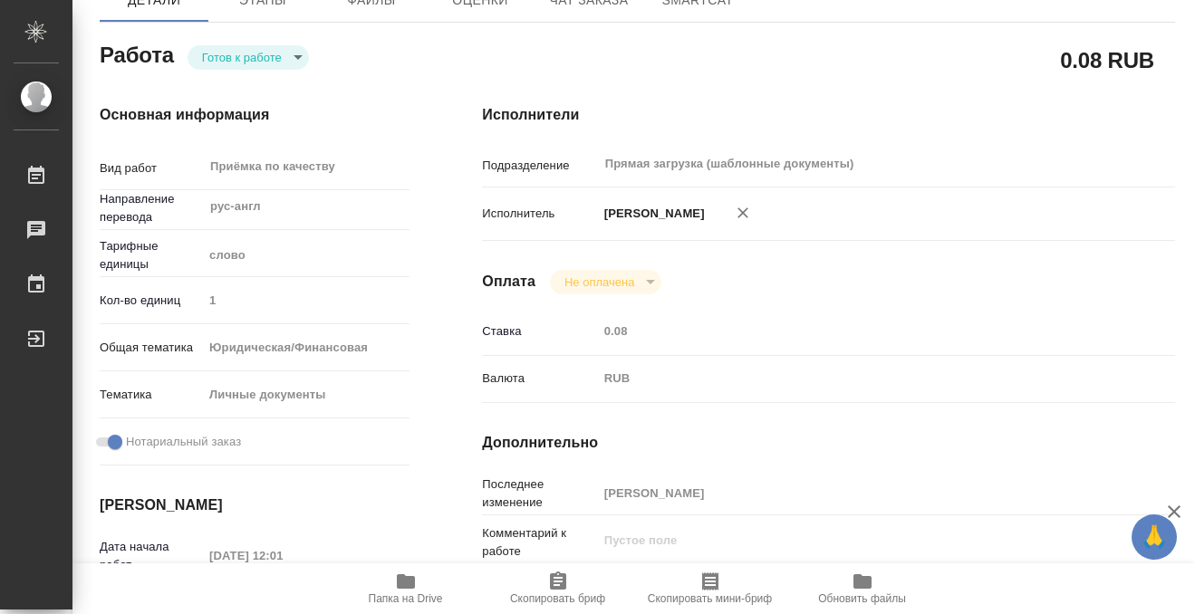
scroll to position [0, 0]
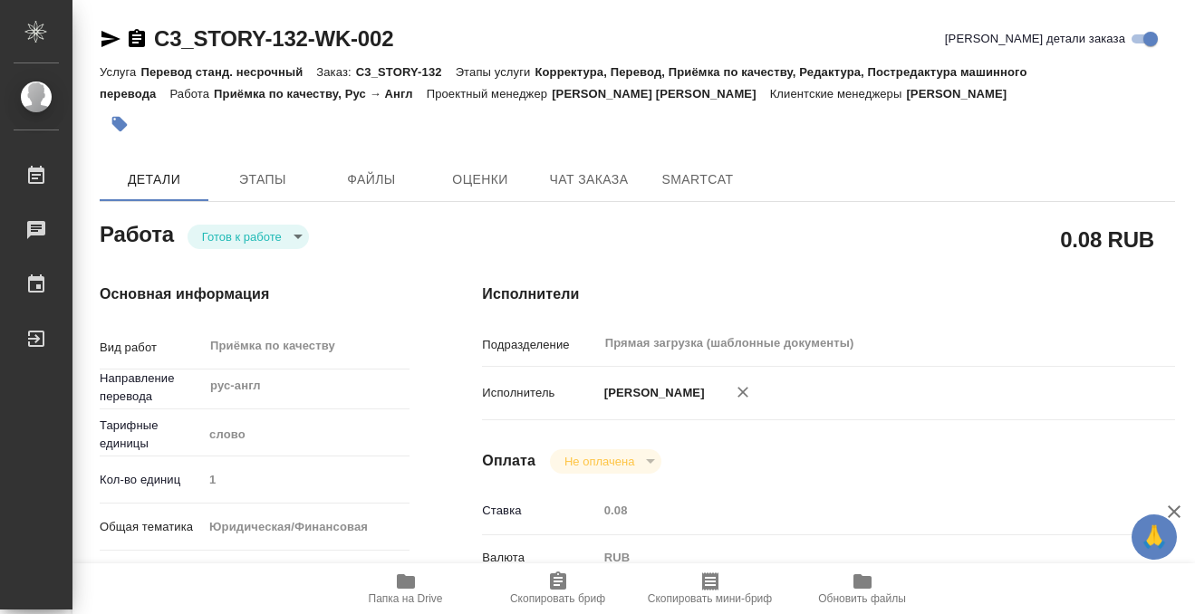
click at [122, 125] on icon "button" at bounding box center [119, 124] width 15 height 15
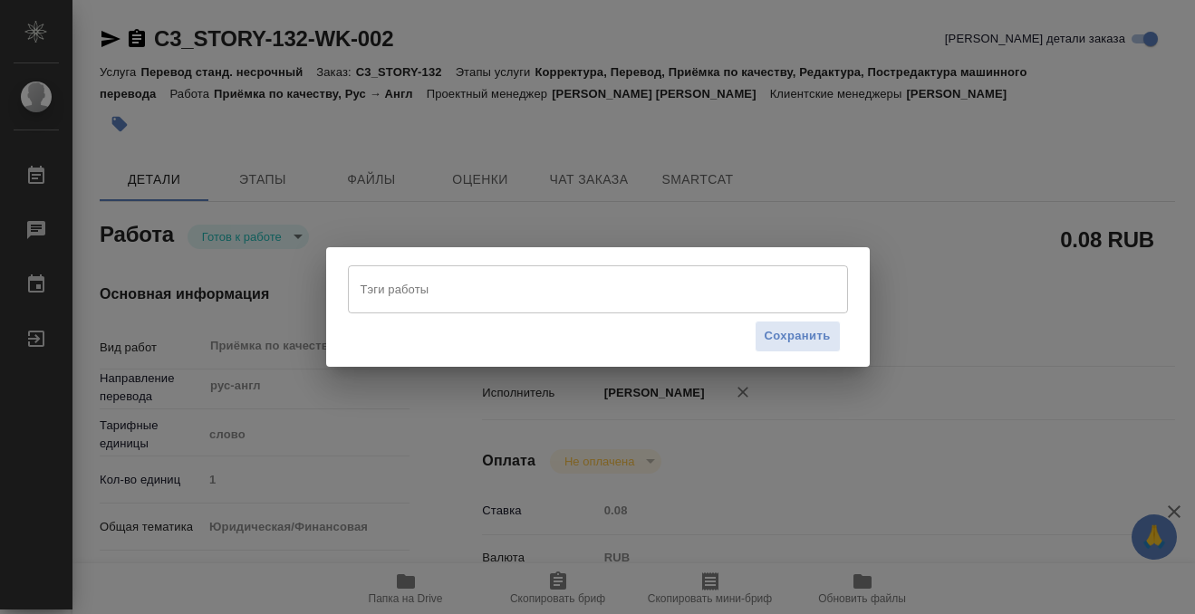
click at [470, 282] on input "Тэги работы" at bounding box center [580, 289] width 449 height 31
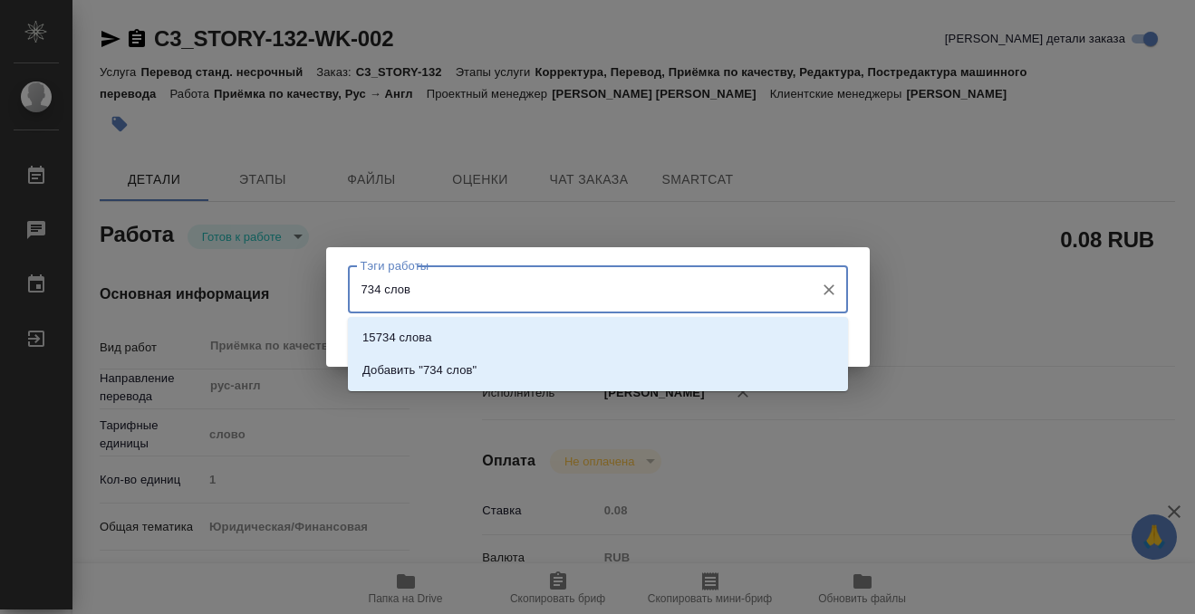
type input "734 слова"
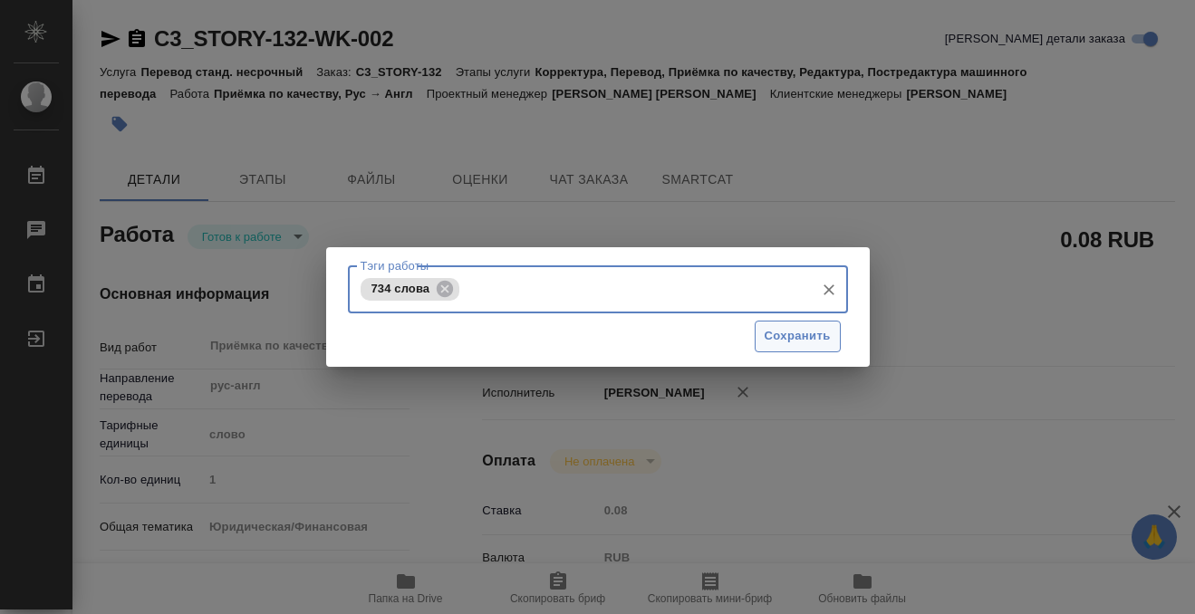
click at [823, 331] on span "Сохранить" at bounding box center [798, 336] width 66 height 21
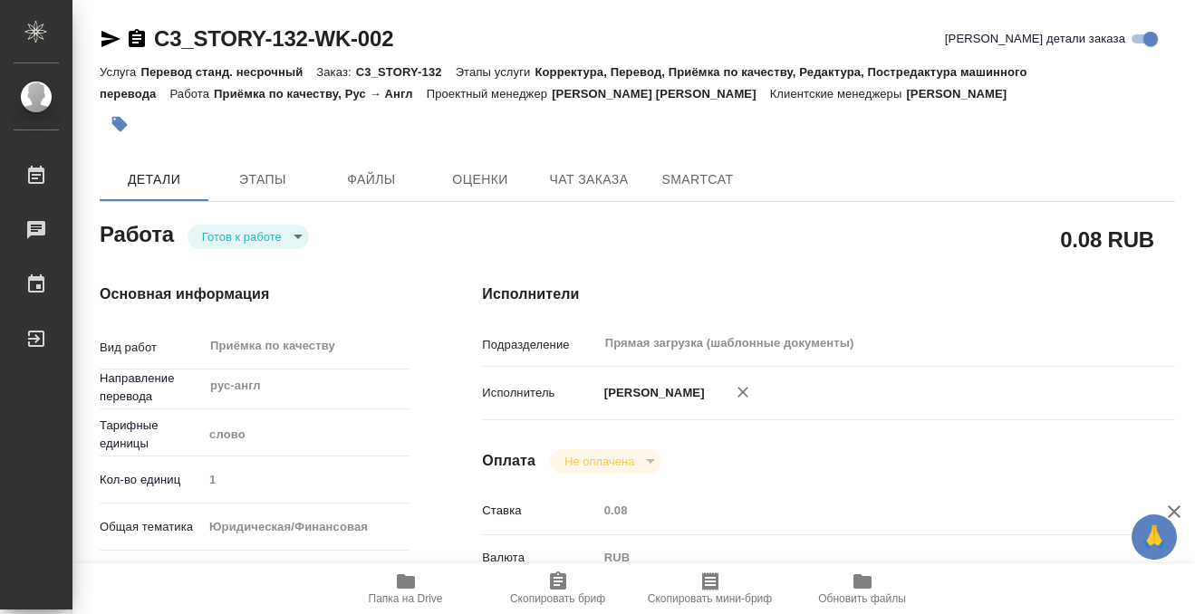
type input "readyForWork"
type textarea "Приёмка по качеству"
type textarea "x"
type input "рус-англ"
type input "5a8b1489cc6b4906c91bfd90"
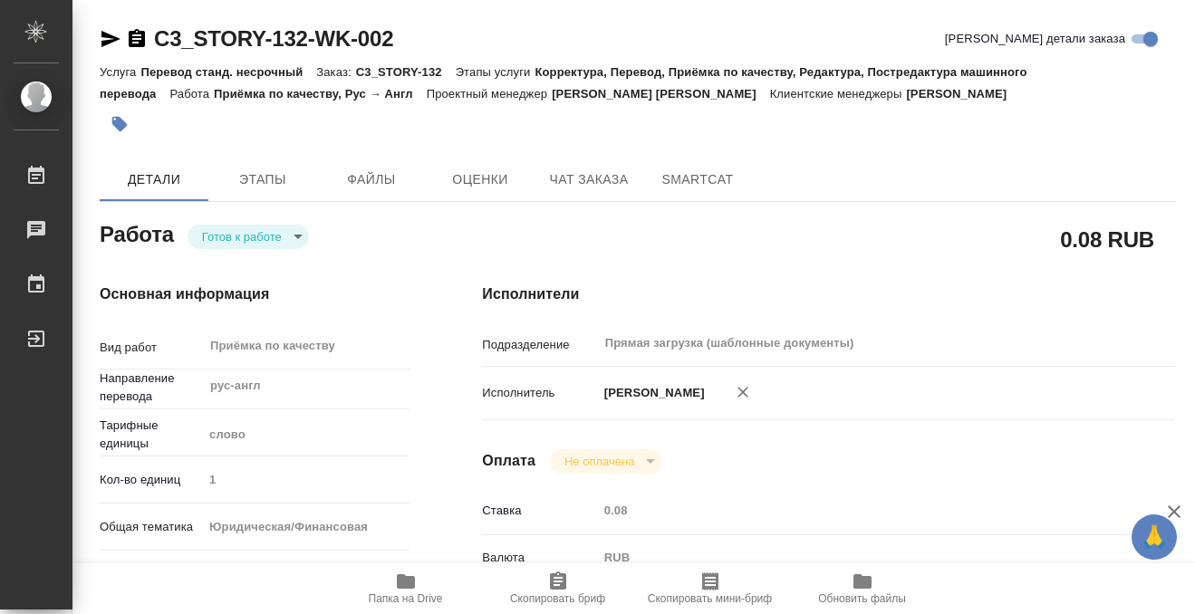
type input "1"
type input "yr-fn"
type input "5a8b8b956a9677013d343cfe"
checkbox input "true"
type input "14.08.2025 12:01"
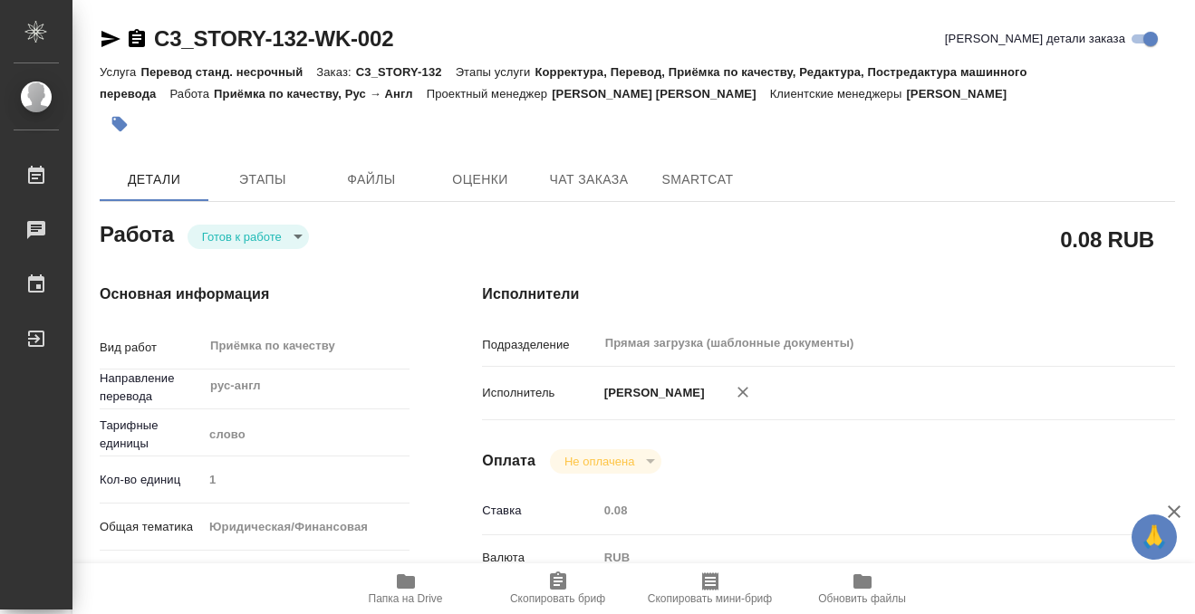
type input "15.08.2025 10:00"
type input "Прямая загрузка (шаблонные документы)"
type input "notPayed"
type input "0.08"
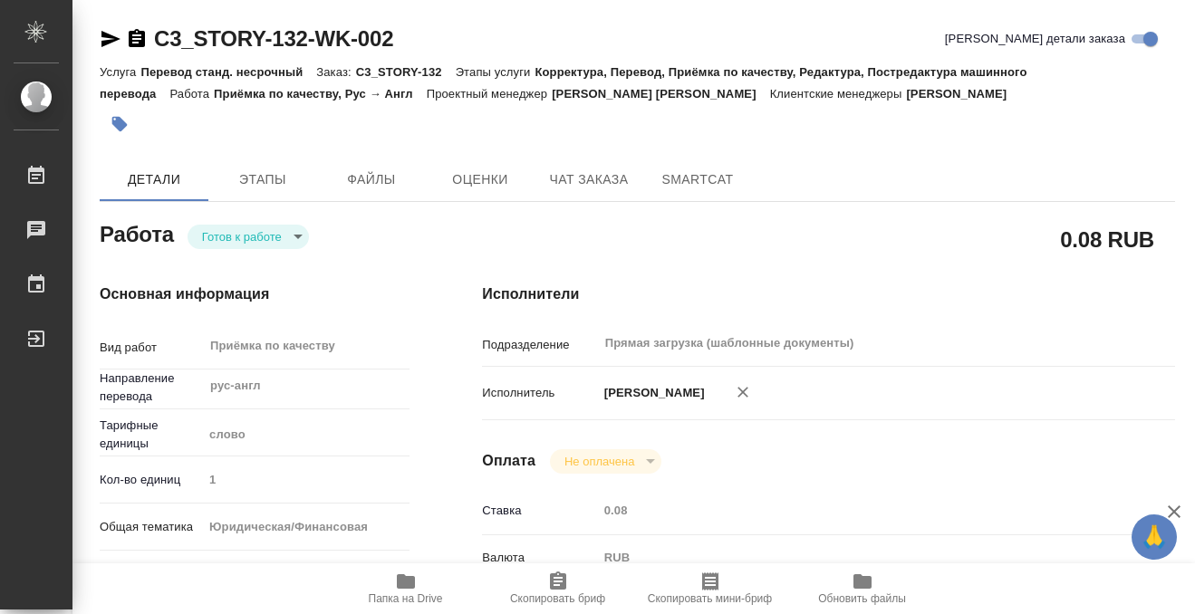
type input "RUB"
type input "[PERSON_NAME]"
type textarea "x"
type textarea "/Clients/СТОРИТЕЛ_STORY/Orders/C3_STORY-132/Corrected/C3_STORY-132-WK-002"
type textarea "x"
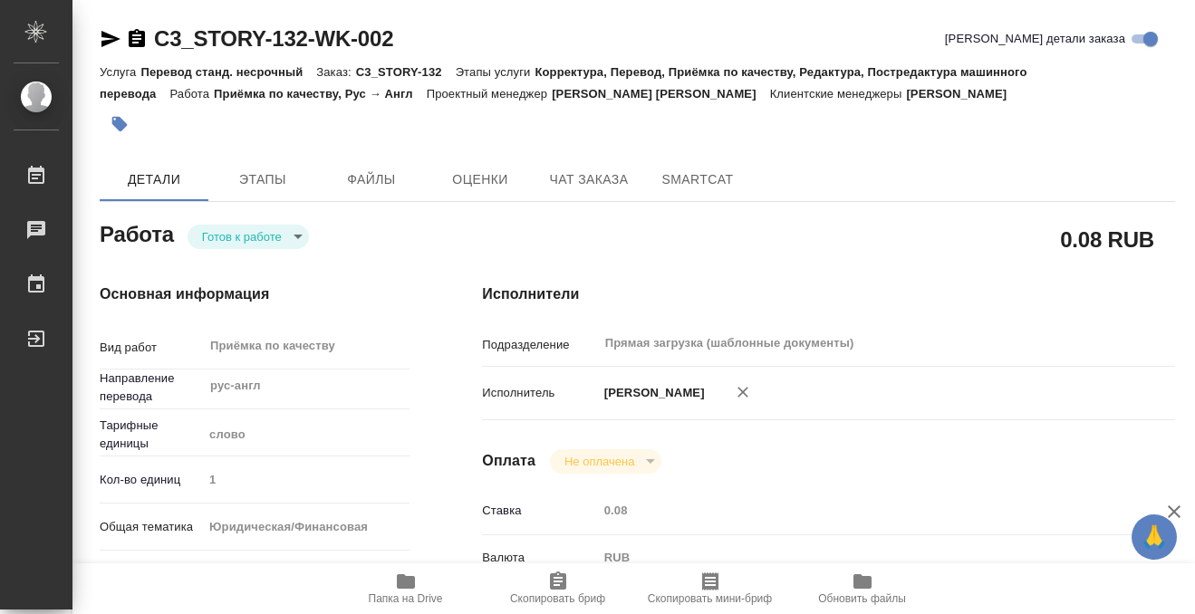
type input "C3_STORY-132"
type input "Перевод станд. несрочный"
type input "Корректура, Перевод, Приёмка по качеству, Редактура, Постредактура машинного пе…"
type input "Ильина Екатерина"
type input "/Clients/СТОРИТЕЛ_STORY/Orders/C3_STORY-132"
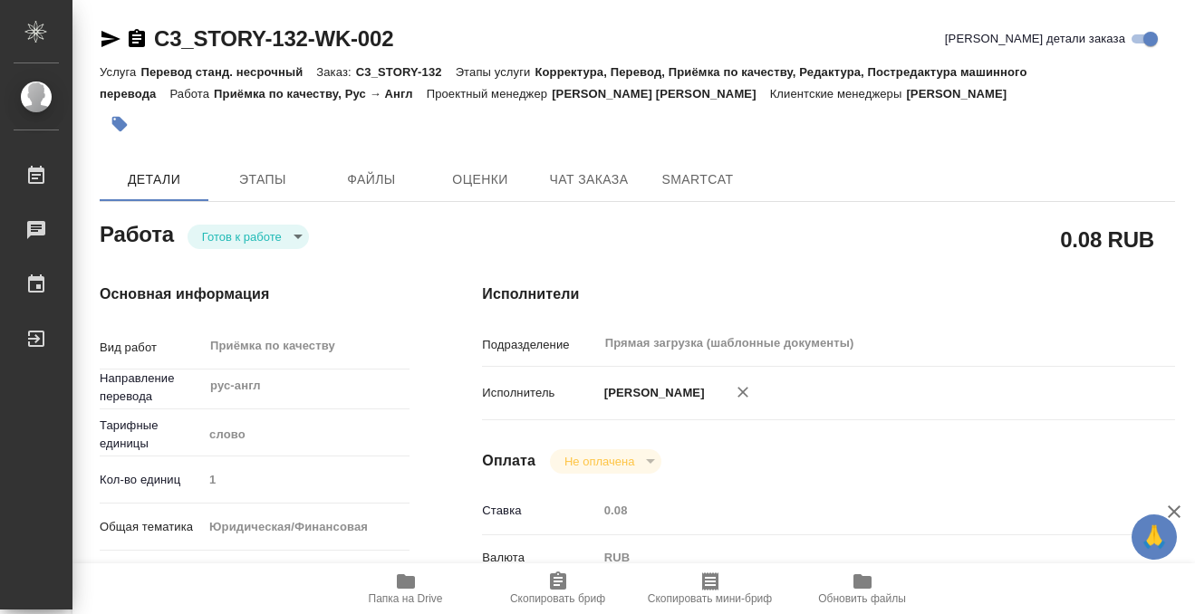
type textarea "x"
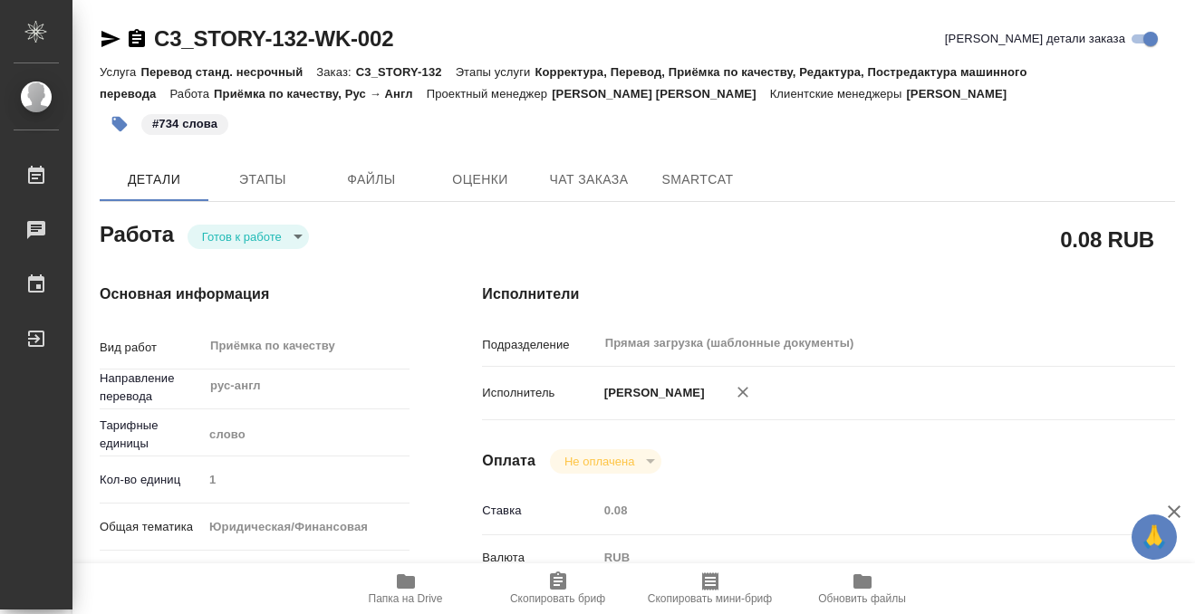
type textarea "x"
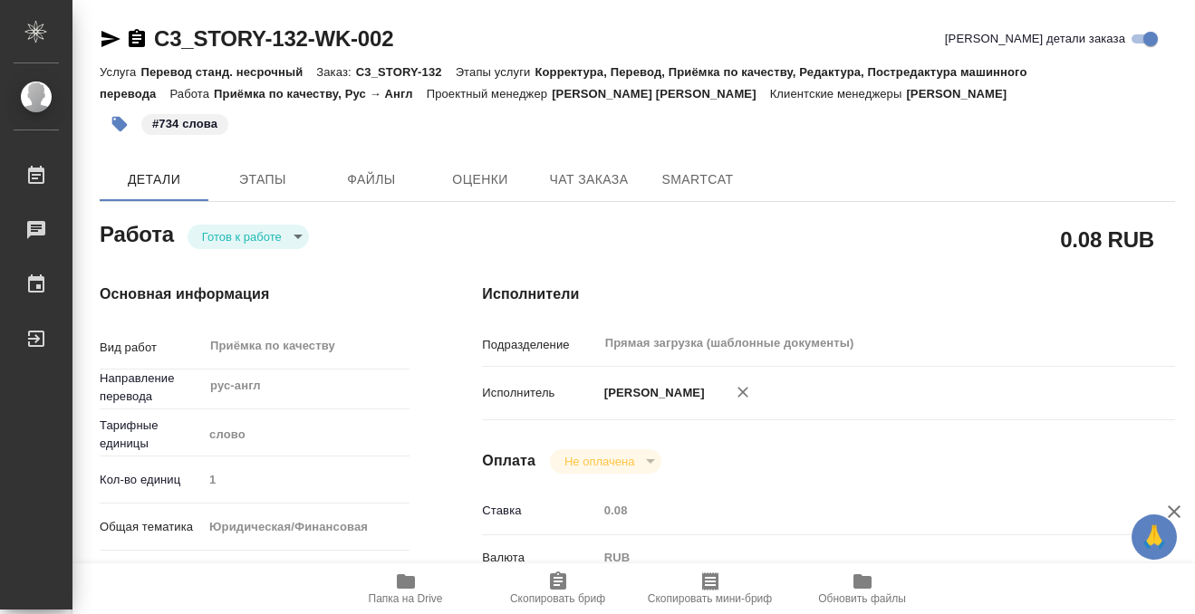
type textarea "x"
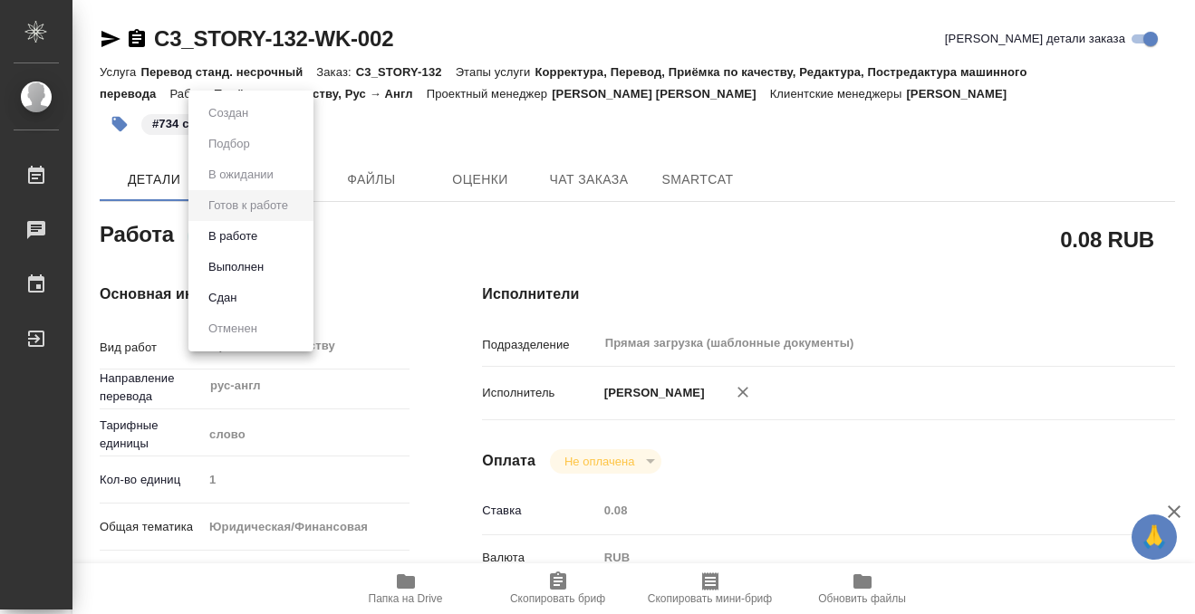
click at [280, 243] on body "🙏 .cls-1 fill:#fff; AWATERA Kobzeva Elizaveta Работы 0 Чаты График Выйти C3_STO…" at bounding box center [597, 307] width 1195 height 614
type textarea "x"
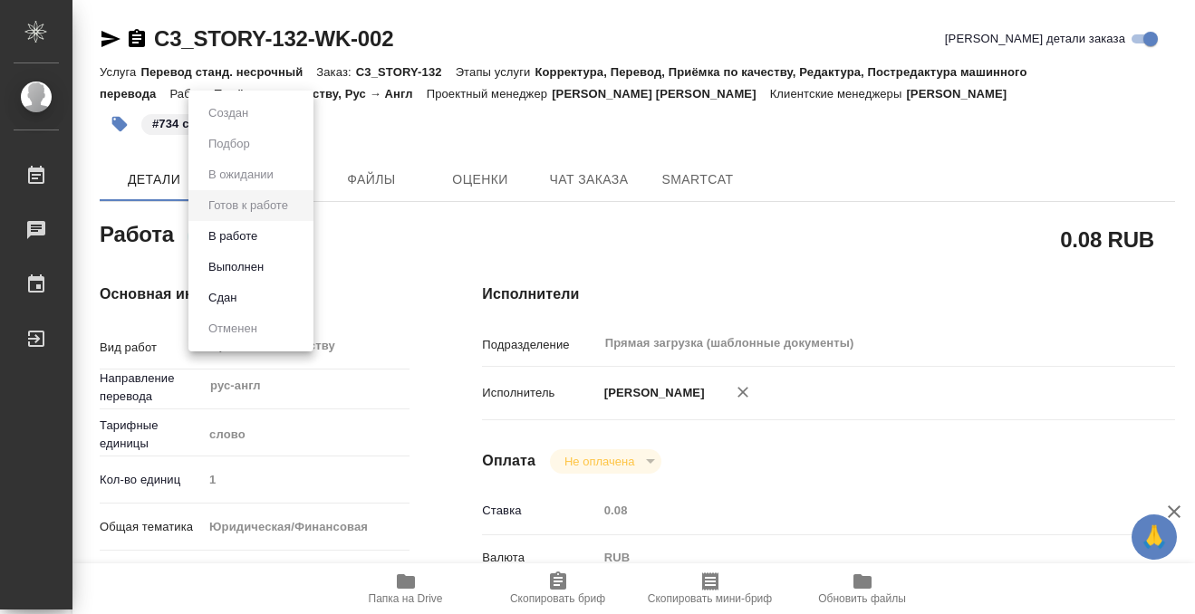
type textarea "x"
click at [281, 268] on li "Выполнен" at bounding box center [250, 267] width 125 height 31
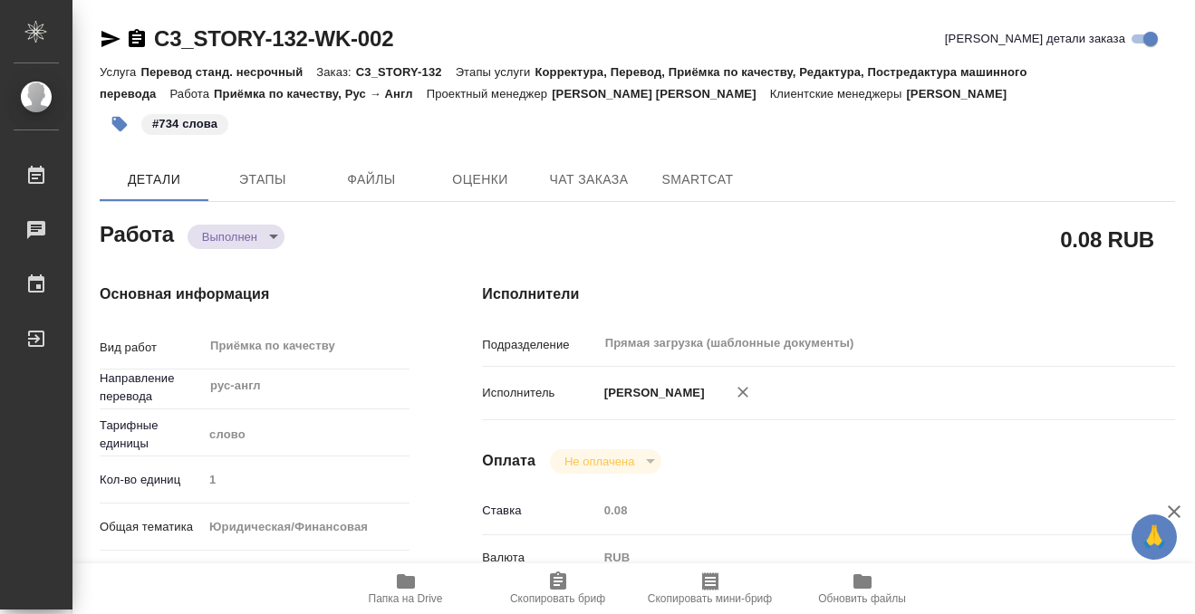
type textarea "x"
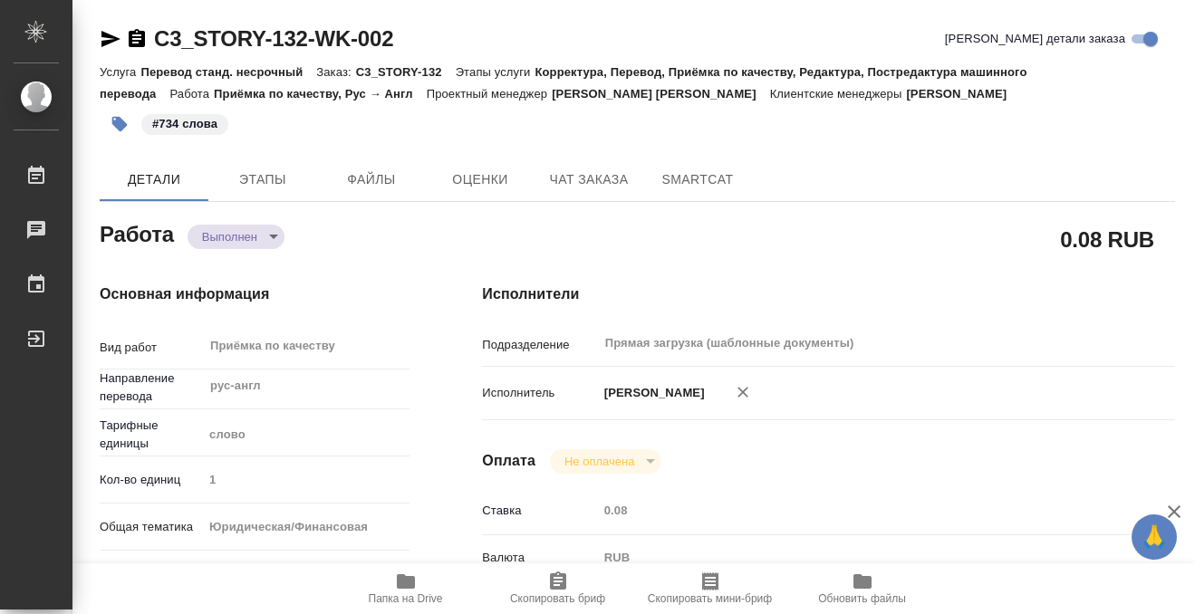
type textarea "x"
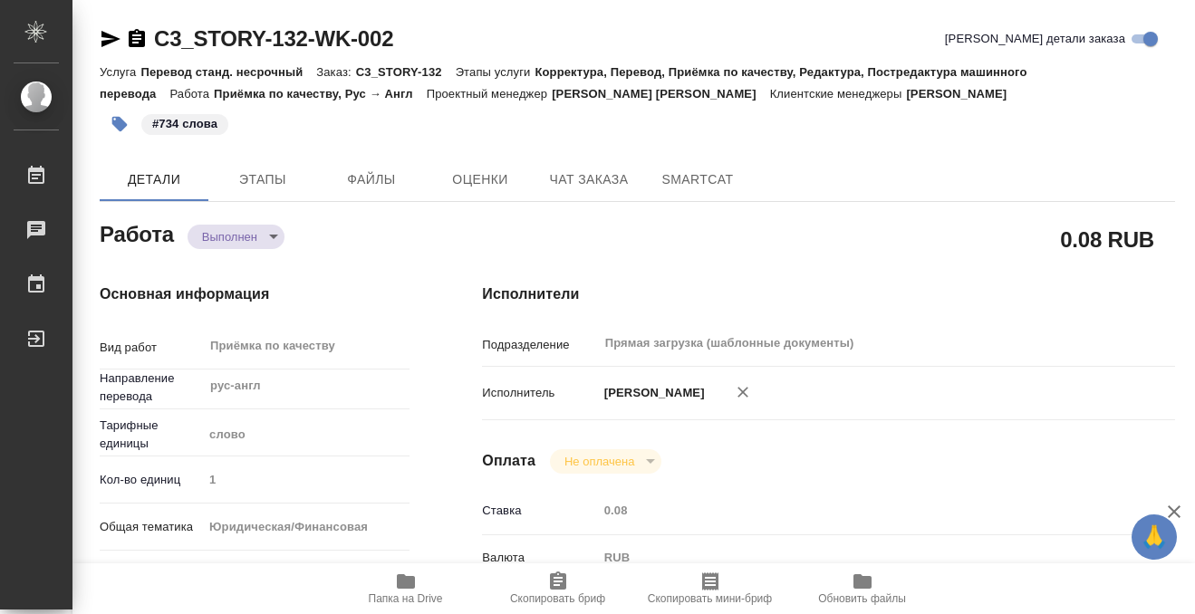
click at [135, 37] on icon "button" at bounding box center [137, 38] width 16 height 18
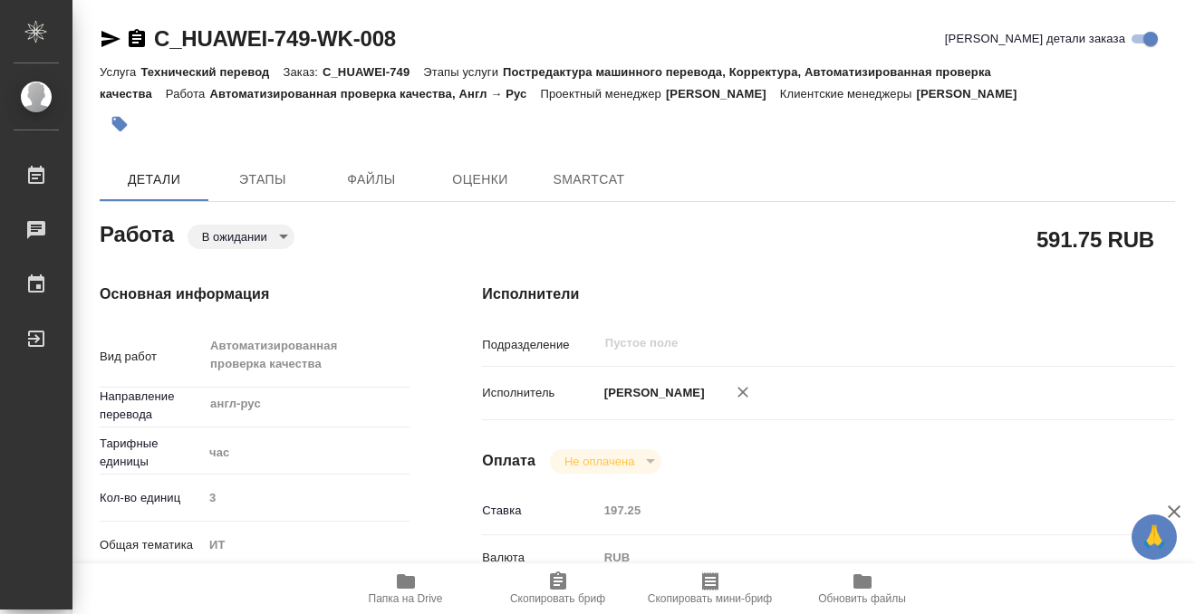
type textarea "x"
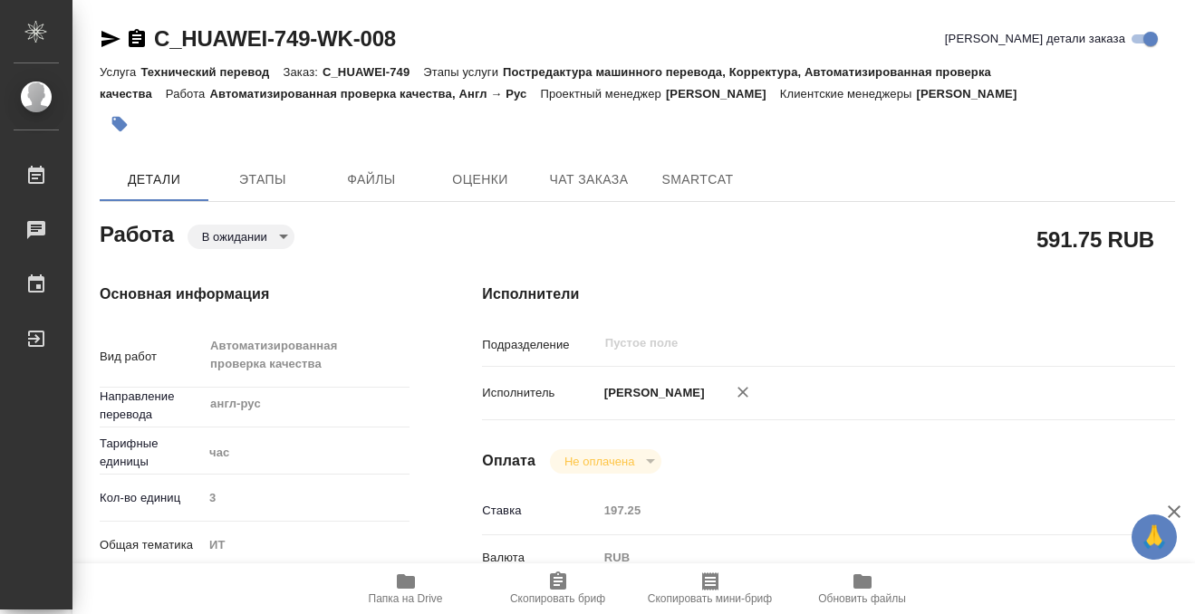
type textarea "x"
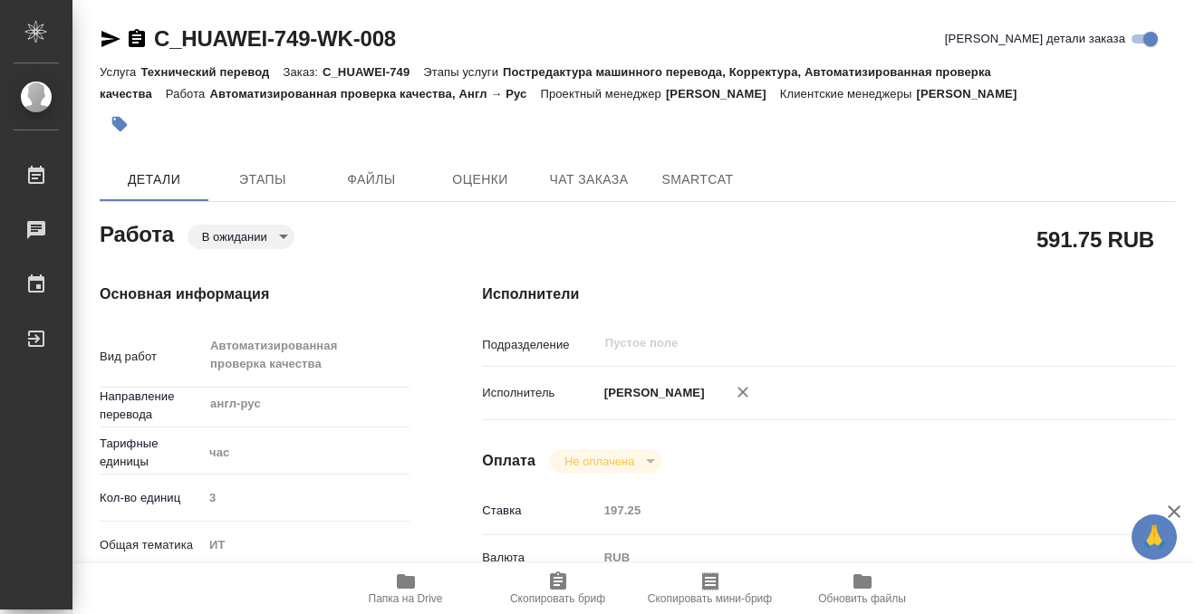
type textarea "x"
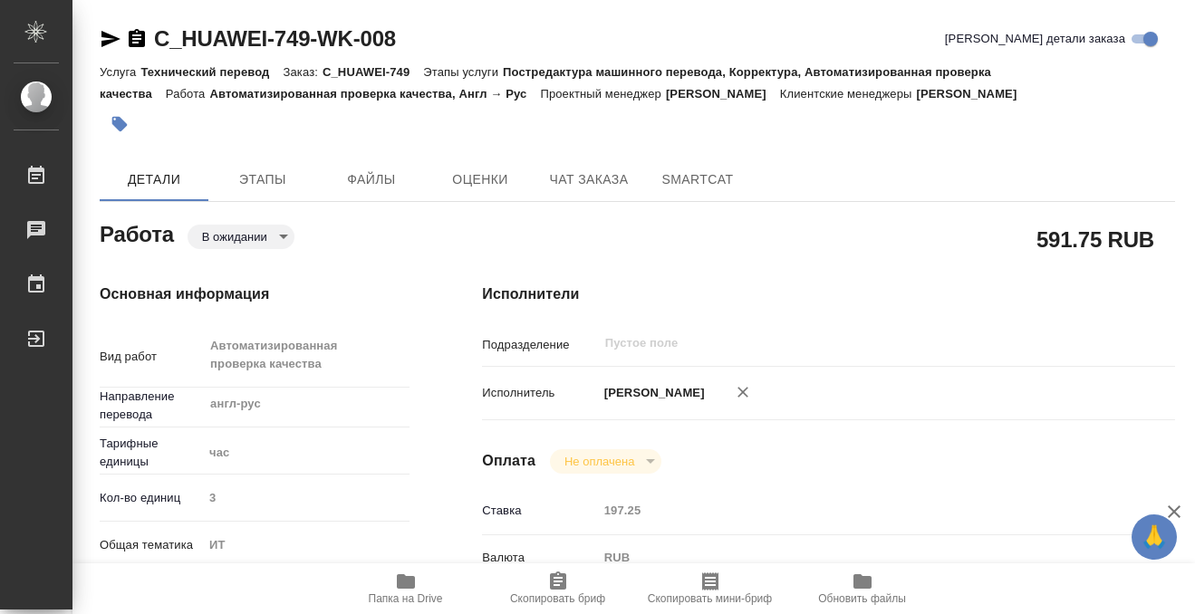
type textarea "x"
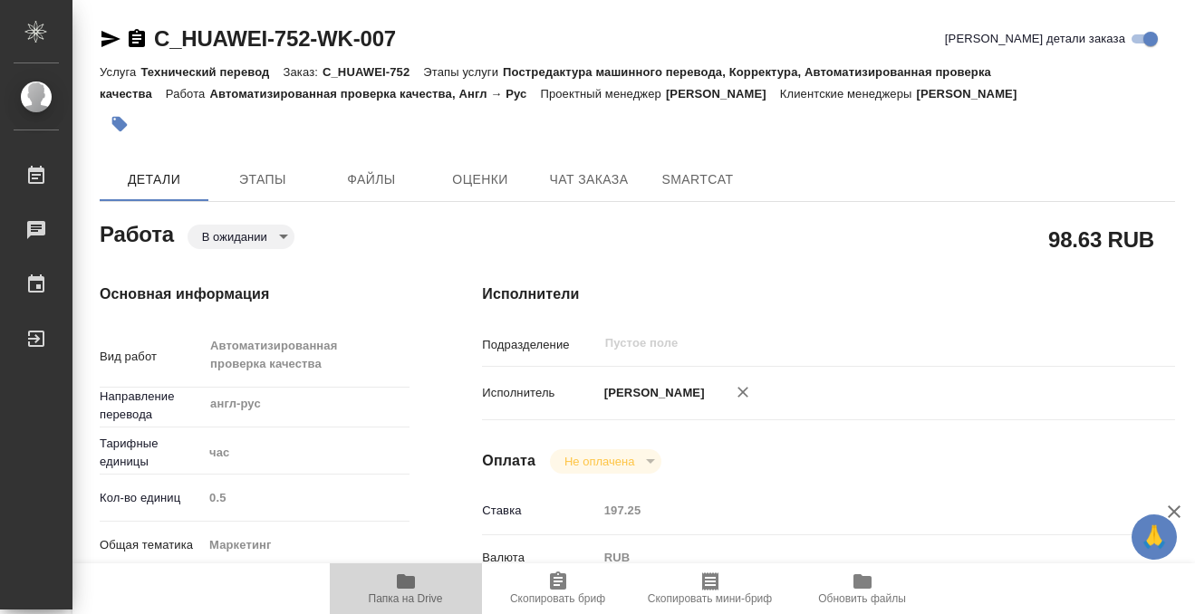
click at [409, 580] on icon "button" at bounding box center [406, 581] width 18 height 14
click at [126, 125] on icon "button" at bounding box center [119, 124] width 15 height 15
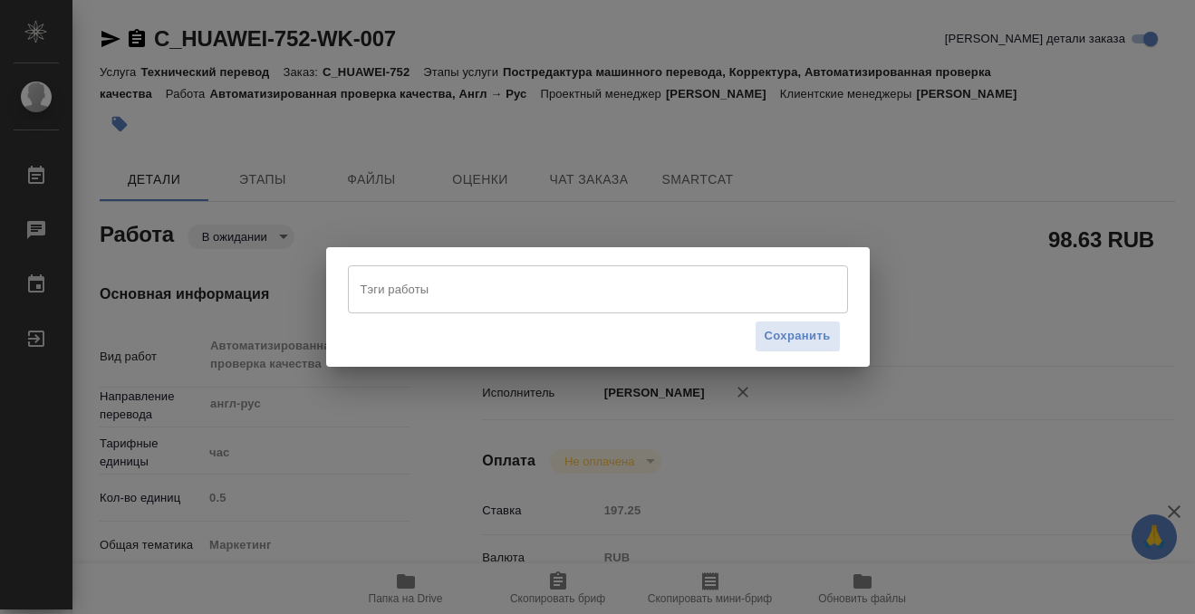
click at [393, 290] on input "Тэги работы" at bounding box center [580, 289] width 449 height 31
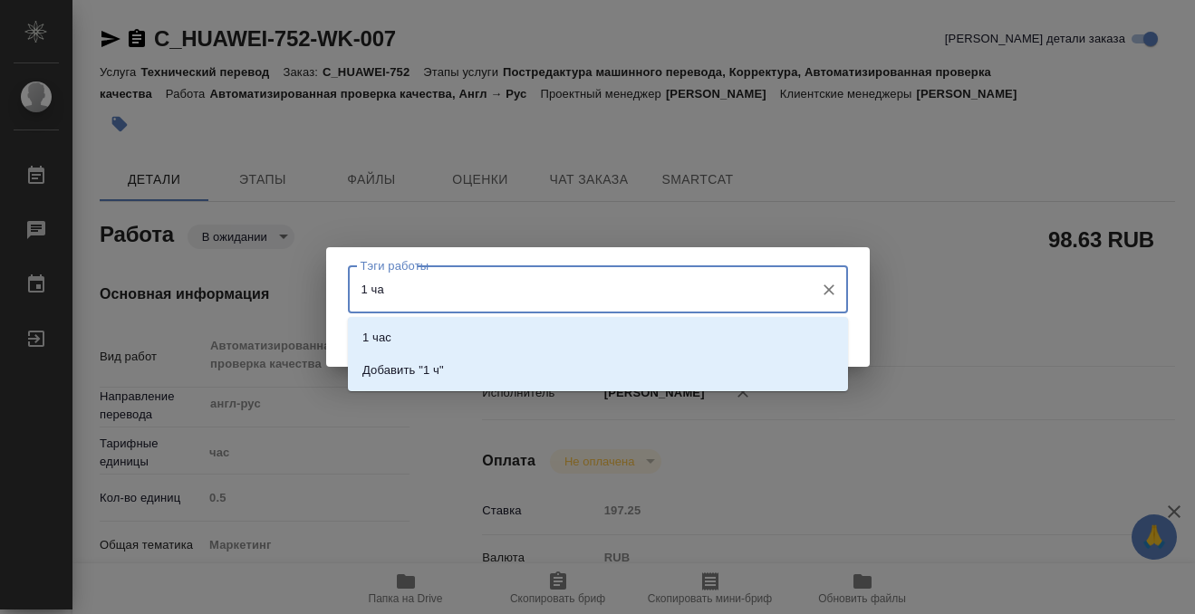
type input "1 час"
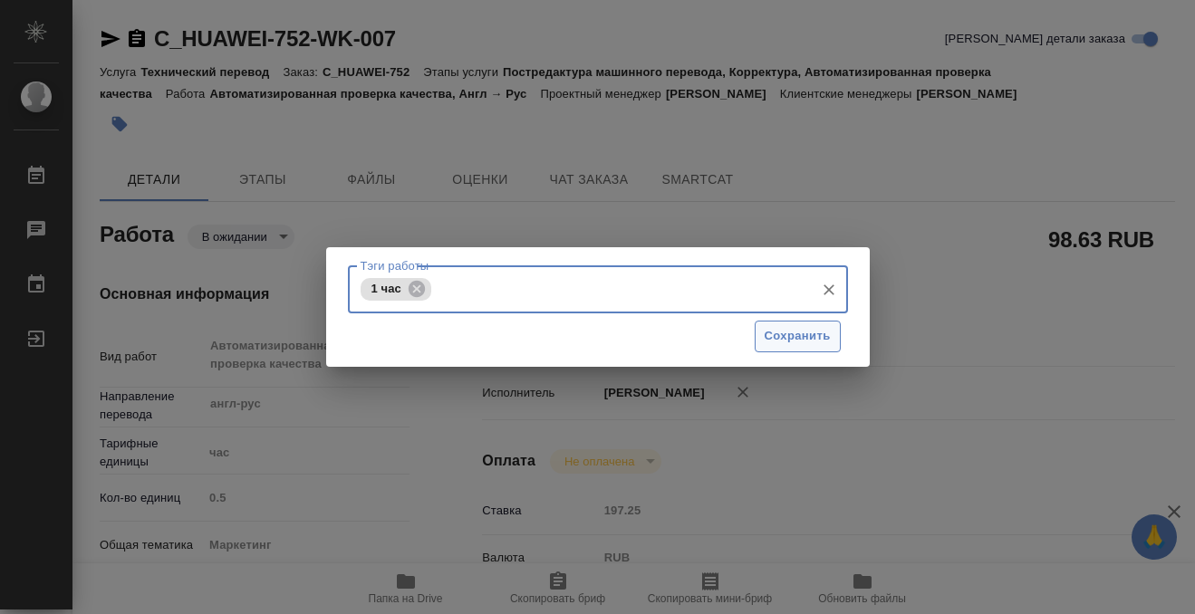
click at [835, 330] on button "Сохранить" at bounding box center [798, 337] width 86 height 32
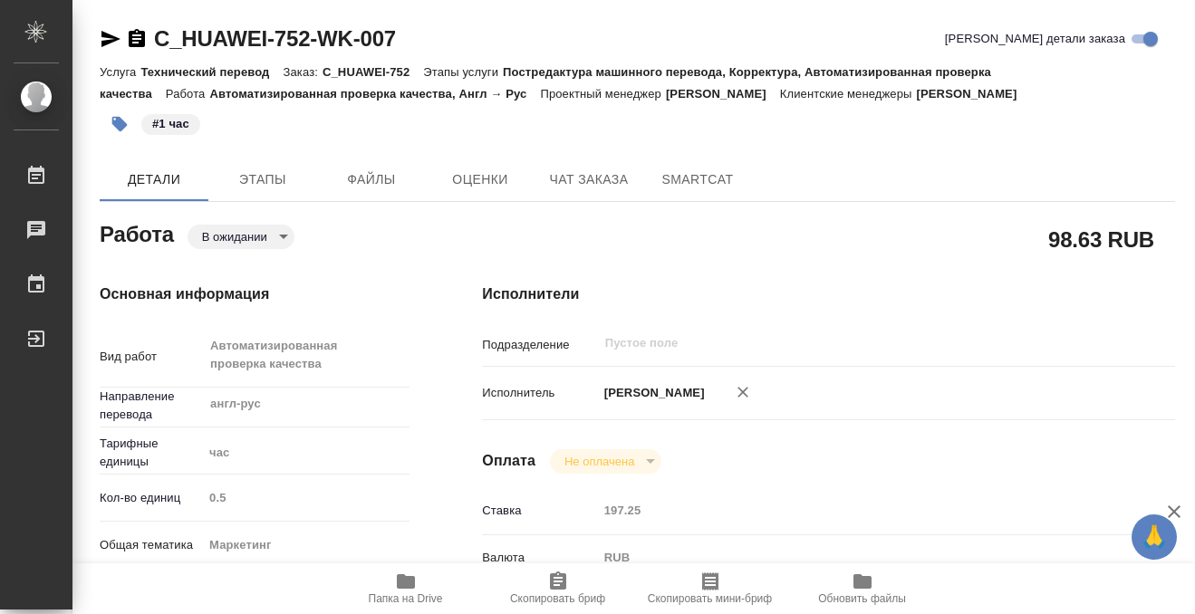
type input "pending"
type input "англ-рус"
type input "5a8b1489cc6b4906c91bfd93"
type input "0.5"
type input "marketing"
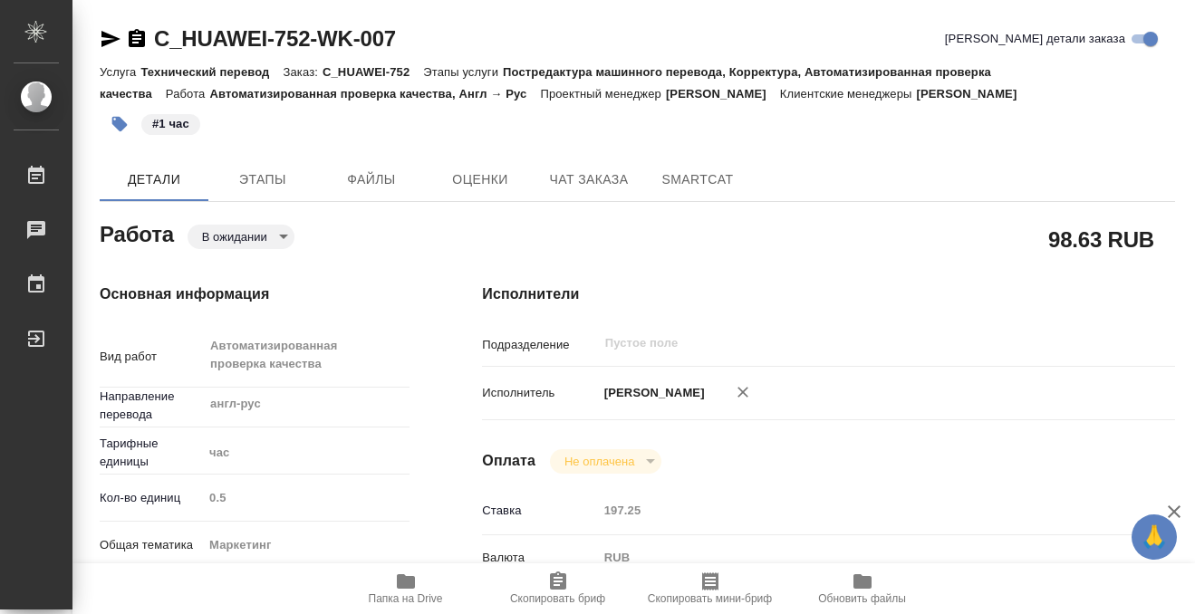
type input "5a8b8b956a9677013d343d63"
type input "[DATE] 11:00"
type input "[DATE] 18:00"
type input "[DATE] 12:00"
type input "notPayed"
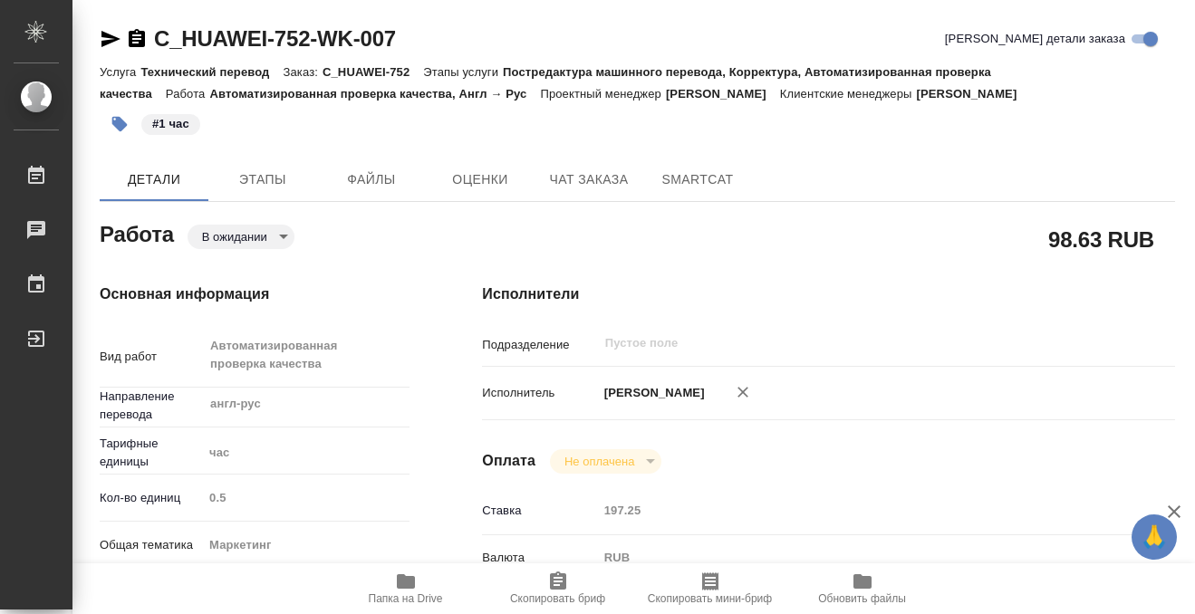
type input "197.25"
type input "RUB"
type input "[PERSON_NAME]"
type input "C_HUAWEI-752"
type input "Технический перевод"
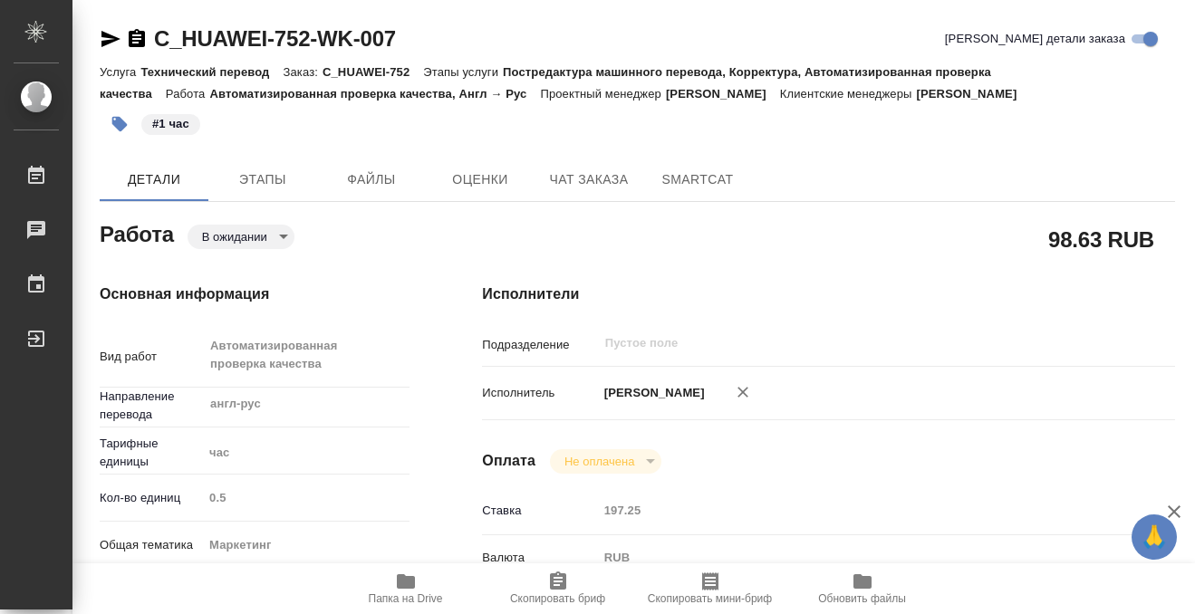
type input "Постредактура машинного перевода, Корректура, Автоматизированная проверка качес…"
type input "[PERSON_NAME]"
type input "/Clients/Huawei/Orders/C_HUAWEI-752"
click at [284, 236] on body "🙏 .cls-1 fill:#fff; AWATERA Kobzeva [PERSON_NAME] 0 Чаты График Выйти C_HUAWEI-…" at bounding box center [597, 307] width 1195 height 614
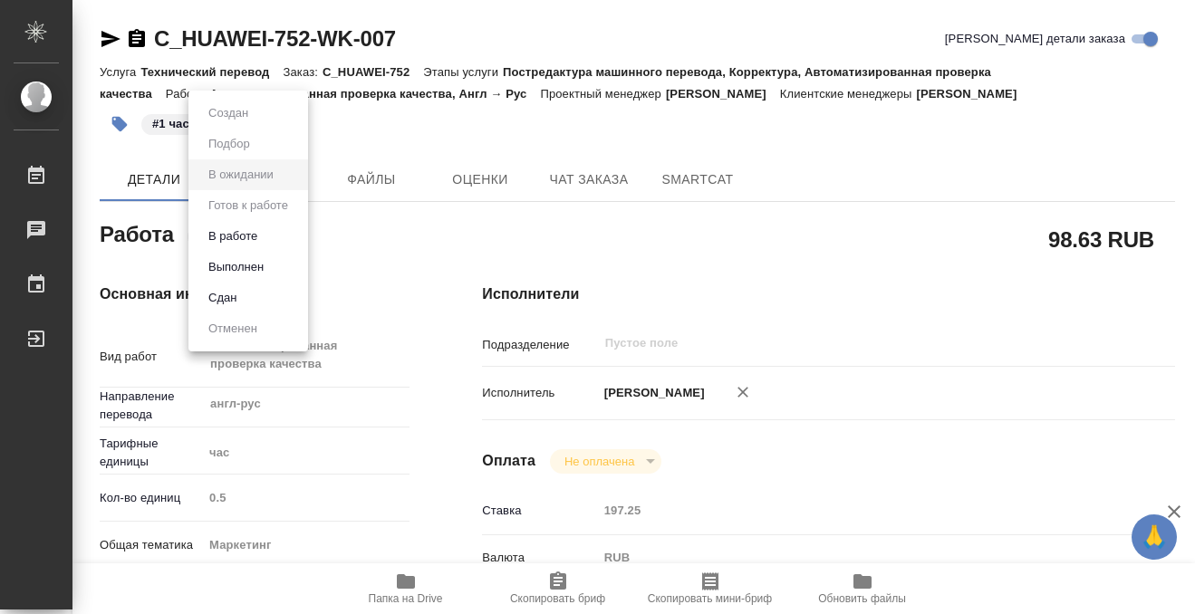
click at [279, 259] on li "Выполнен" at bounding box center [248, 267] width 120 height 31
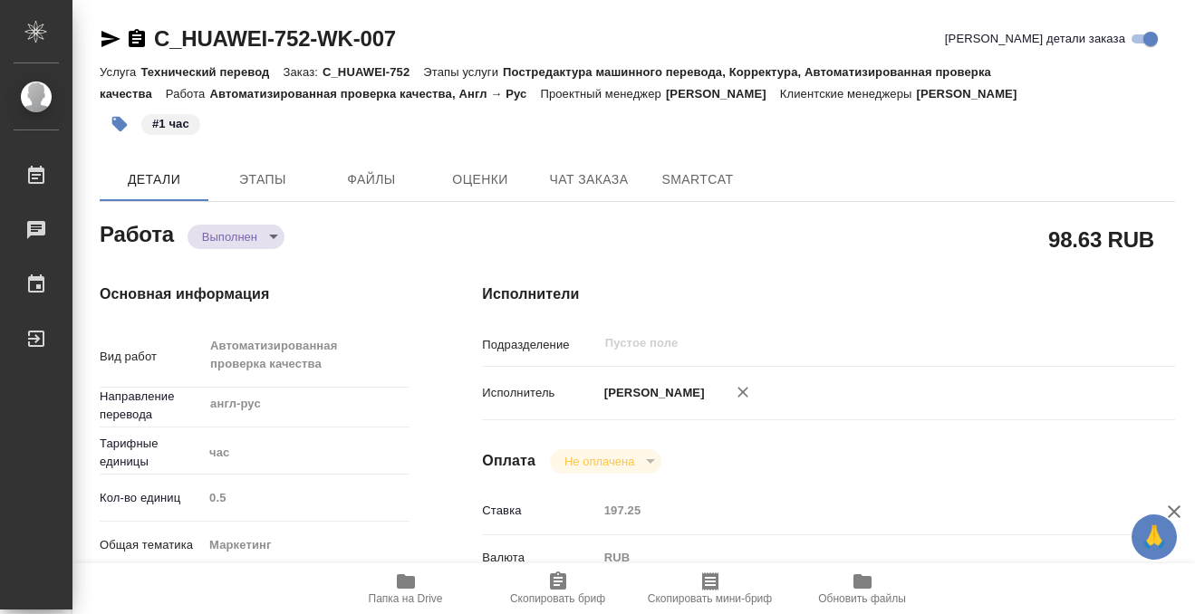
type textarea "x"
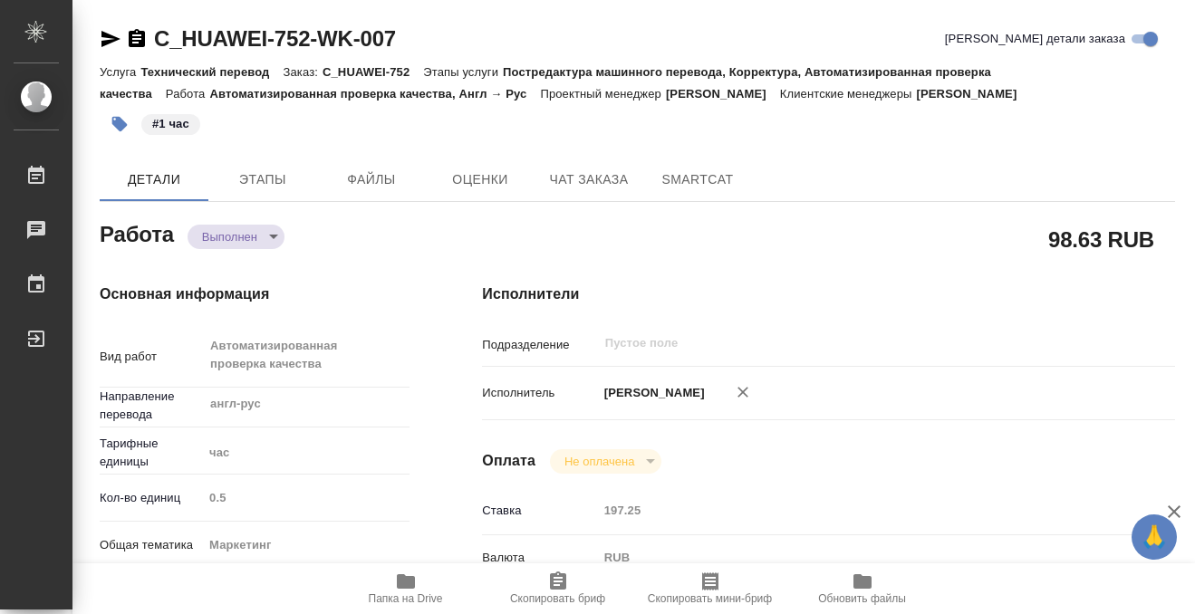
type textarea "x"
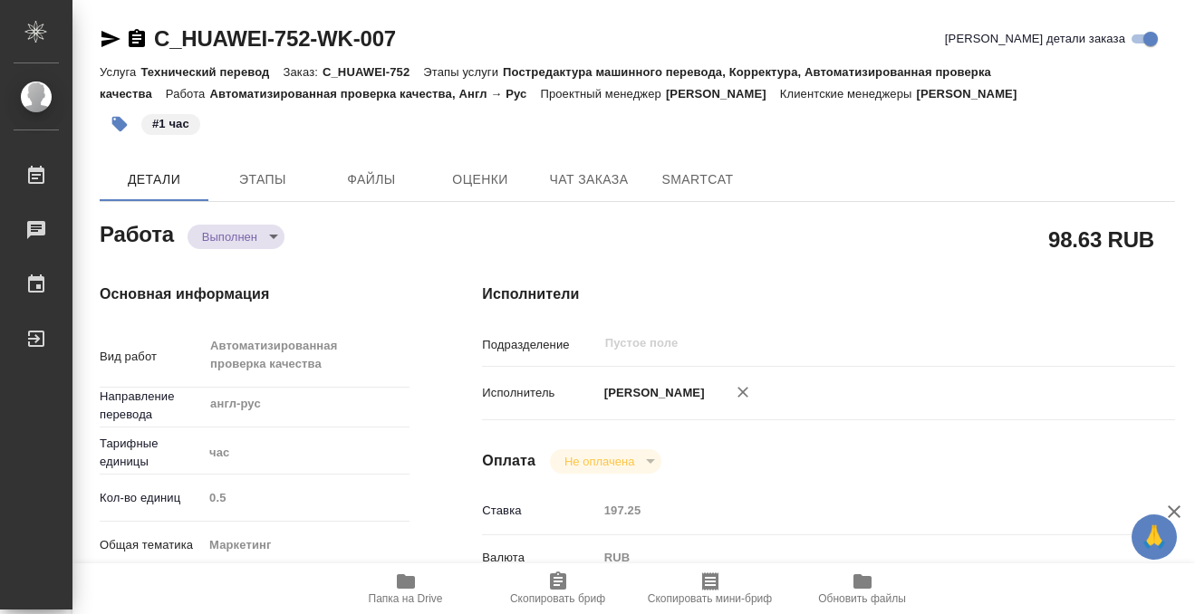
click at [133, 34] on icon "button" at bounding box center [137, 38] width 16 height 18
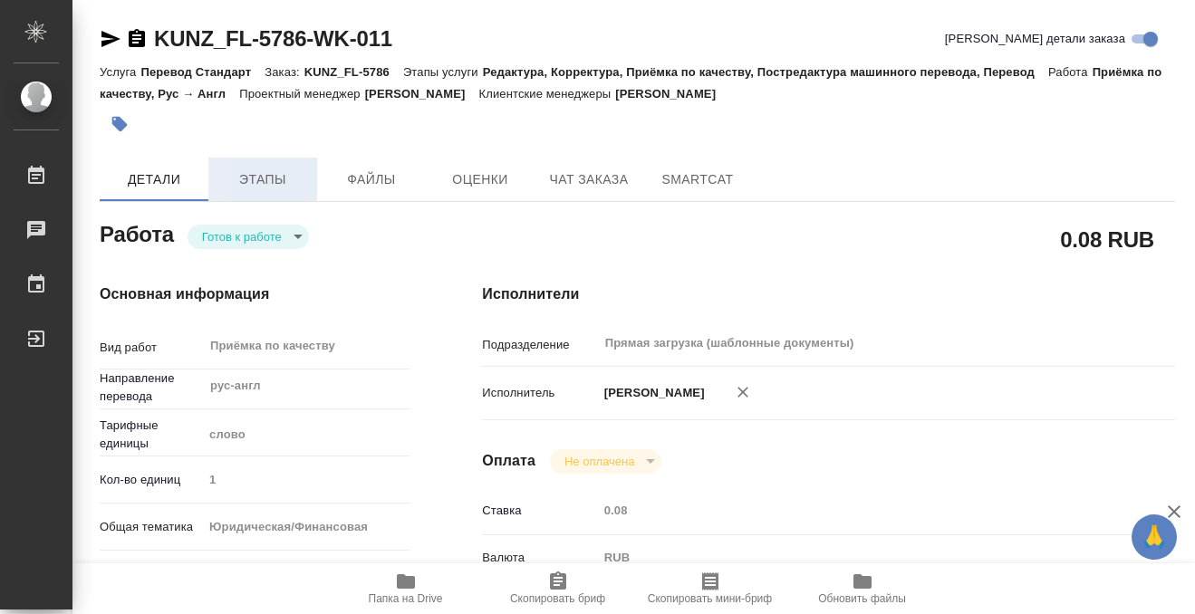
click at [248, 174] on span "Этапы" at bounding box center [262, 179] width 87 height 23
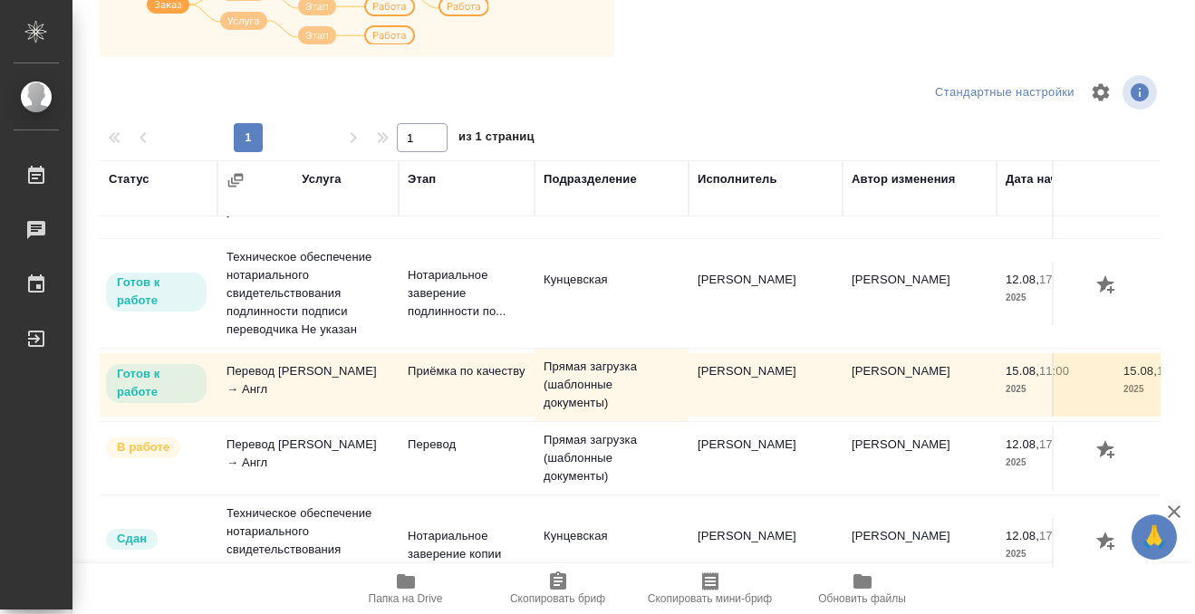
scroll to position [80, 0]
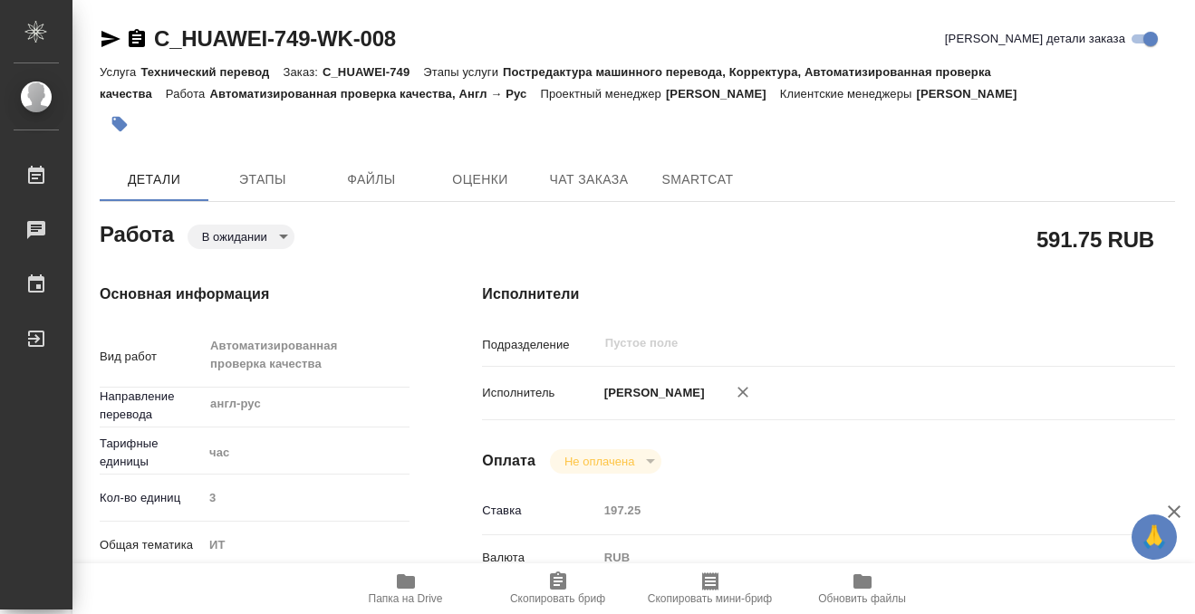
scroll to position [355, 0]
